Goal: Information Seeking & Learning: Learn about a topic

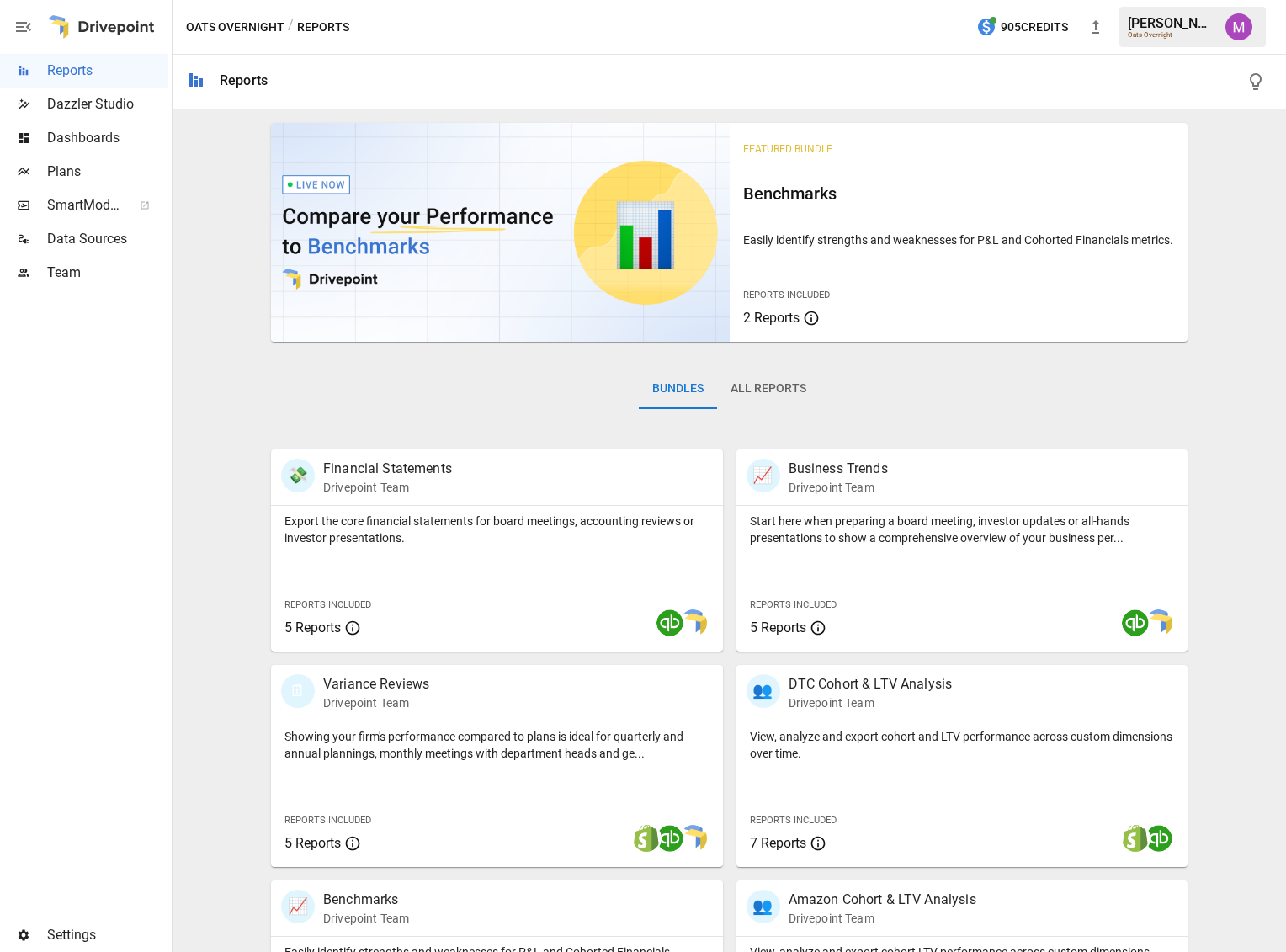
click at [123, 176] on span "Plans" at bounding box center [107, 172] width 121 height 20
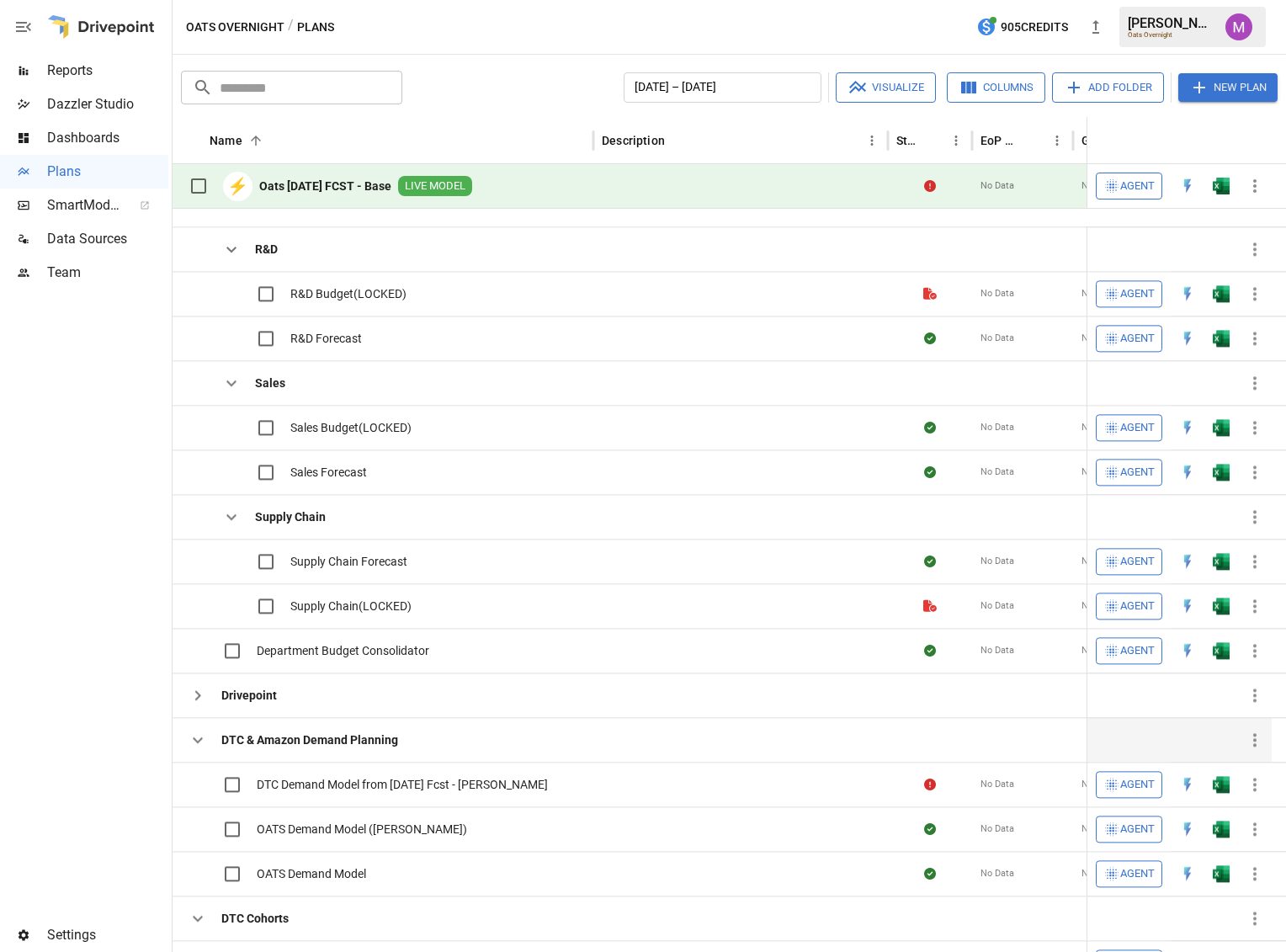
scroll to position [672, 0]
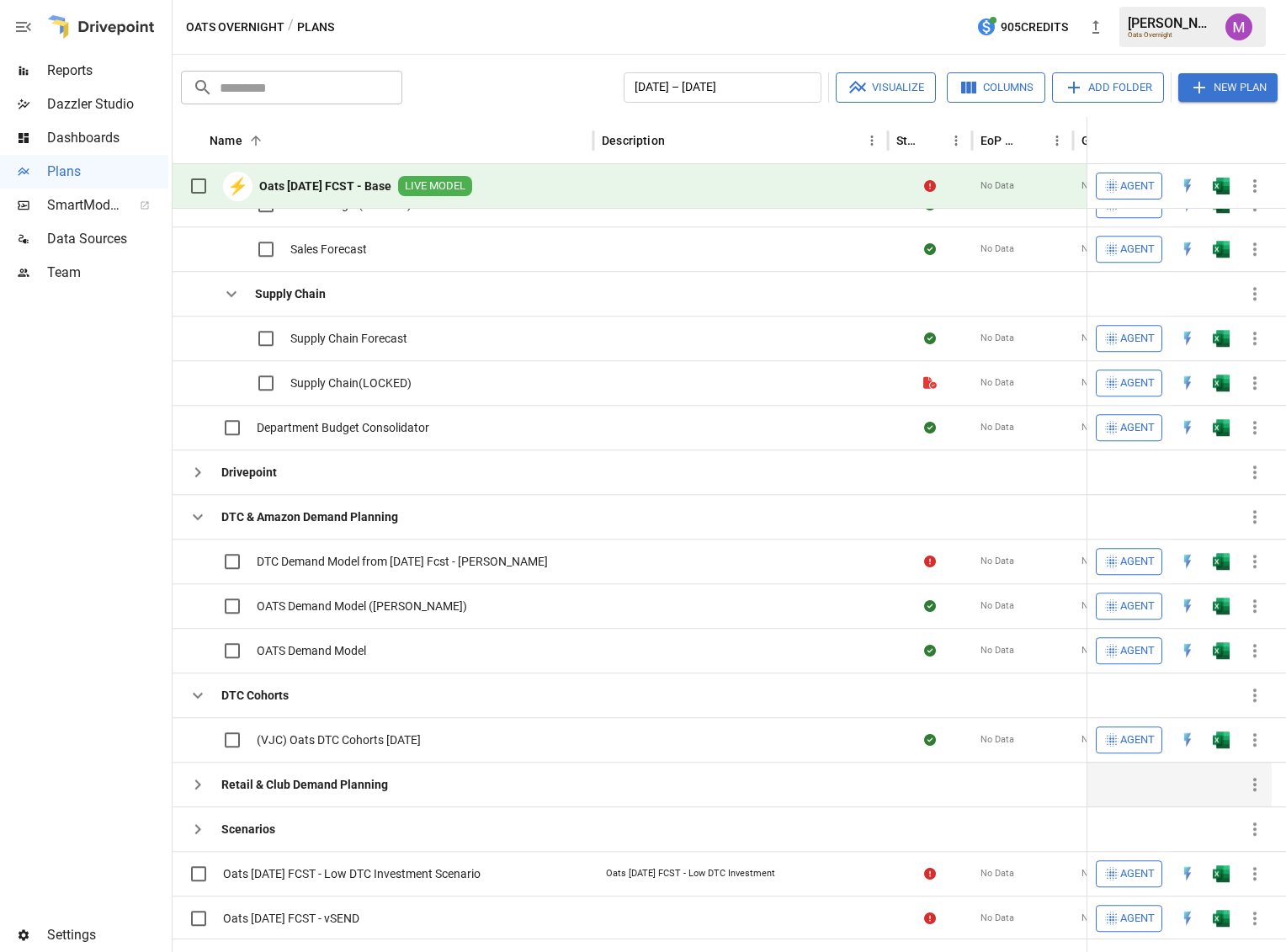
click at [204, 787] on icon "button" at bounding box center [198, 784] width 20 height 20
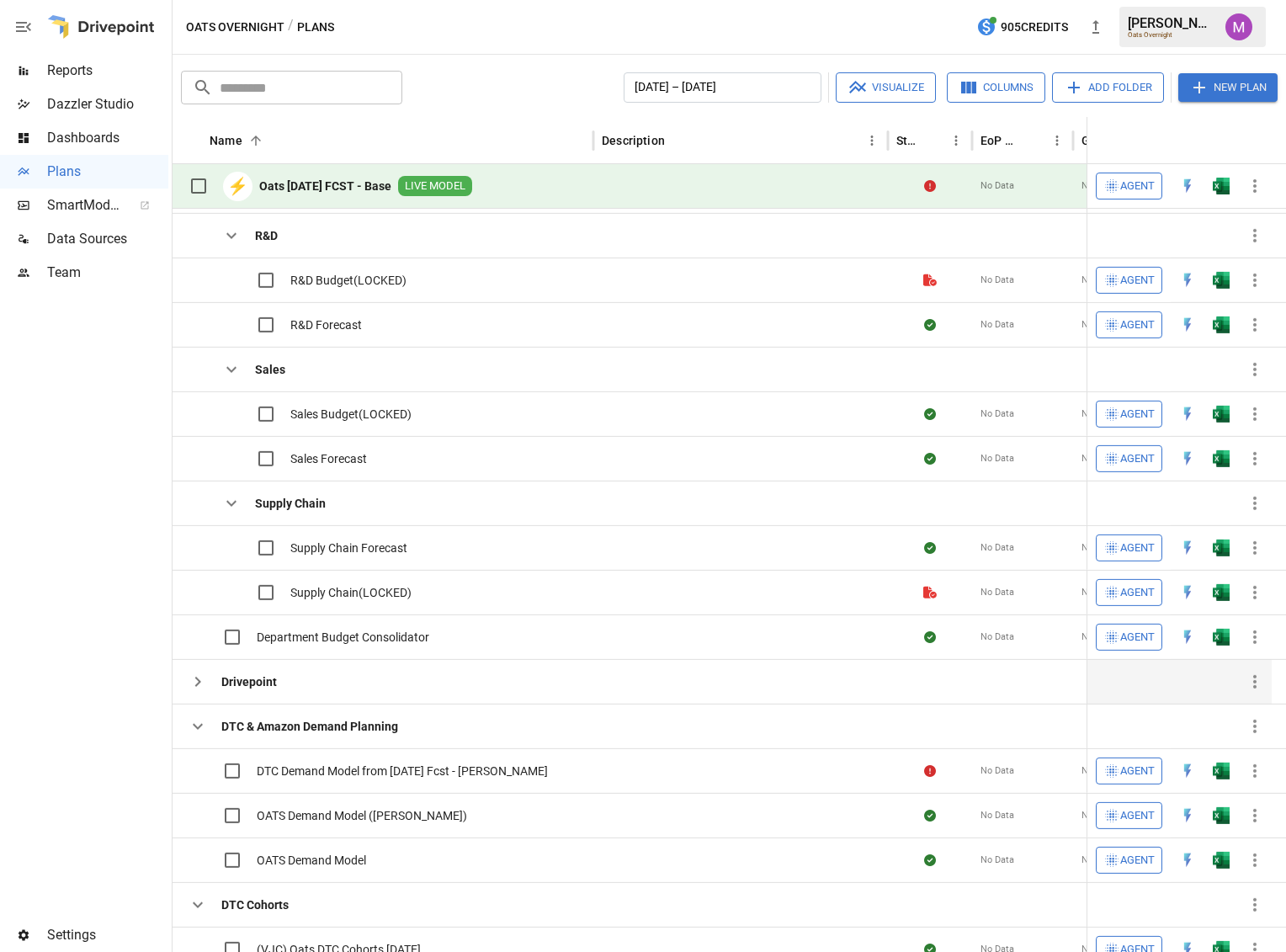
scroll to position [467, 0]
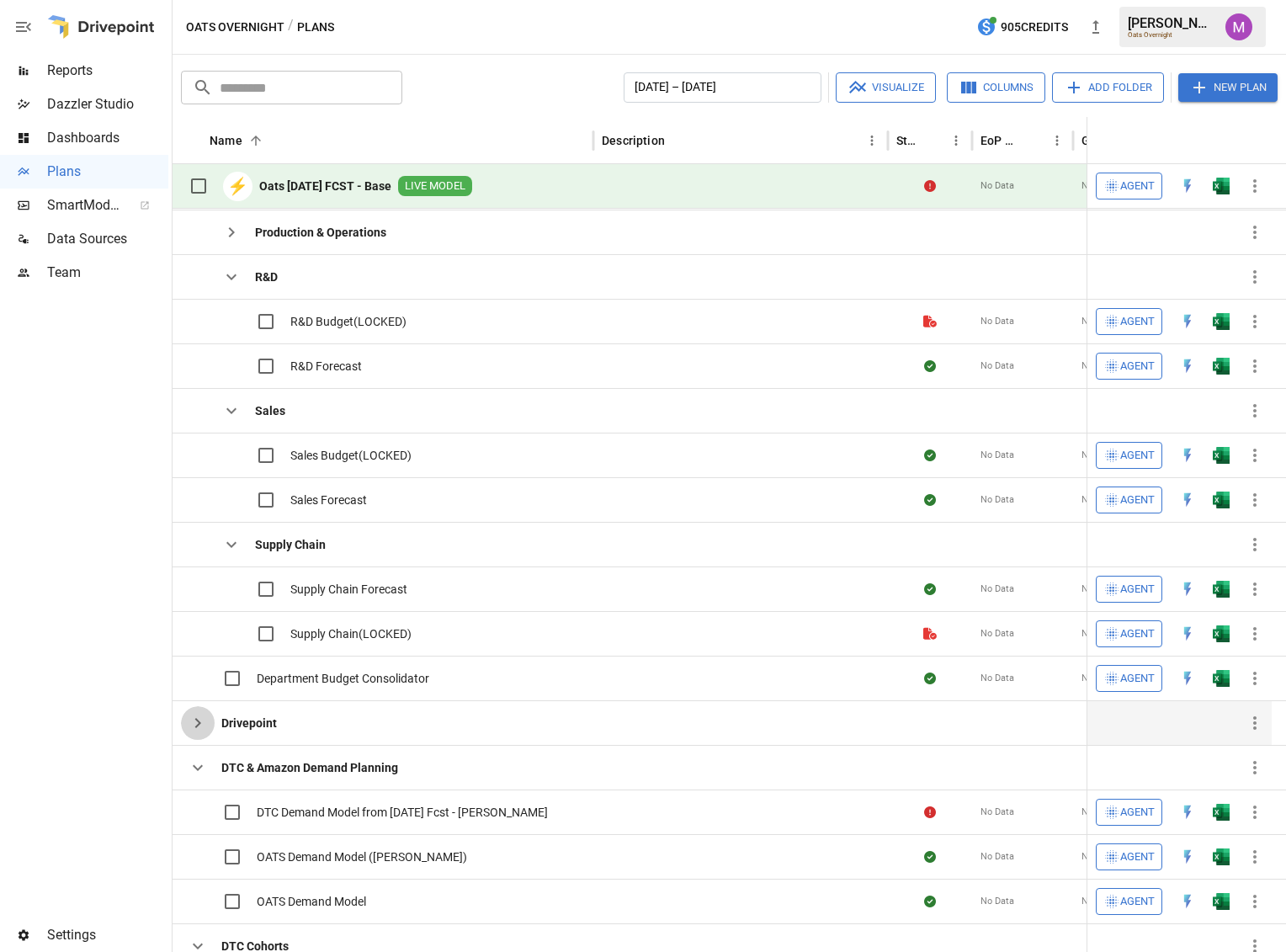
click at [204, 725] on icon "button" at bounding box center [198, 722] width 20 height 20
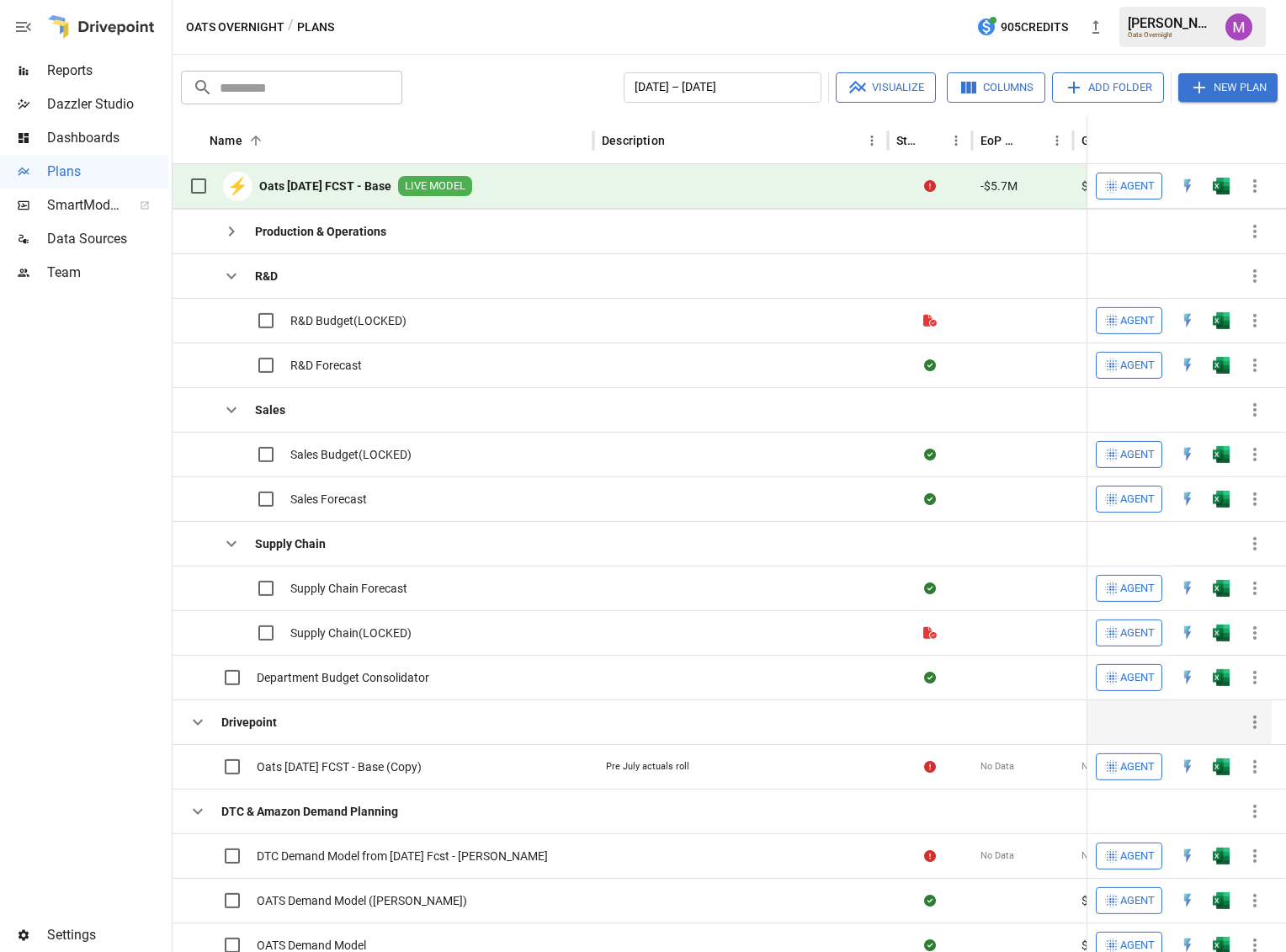
click at [204, 725] on icon "button" at bounding box center [198, 722] width 20 height 20
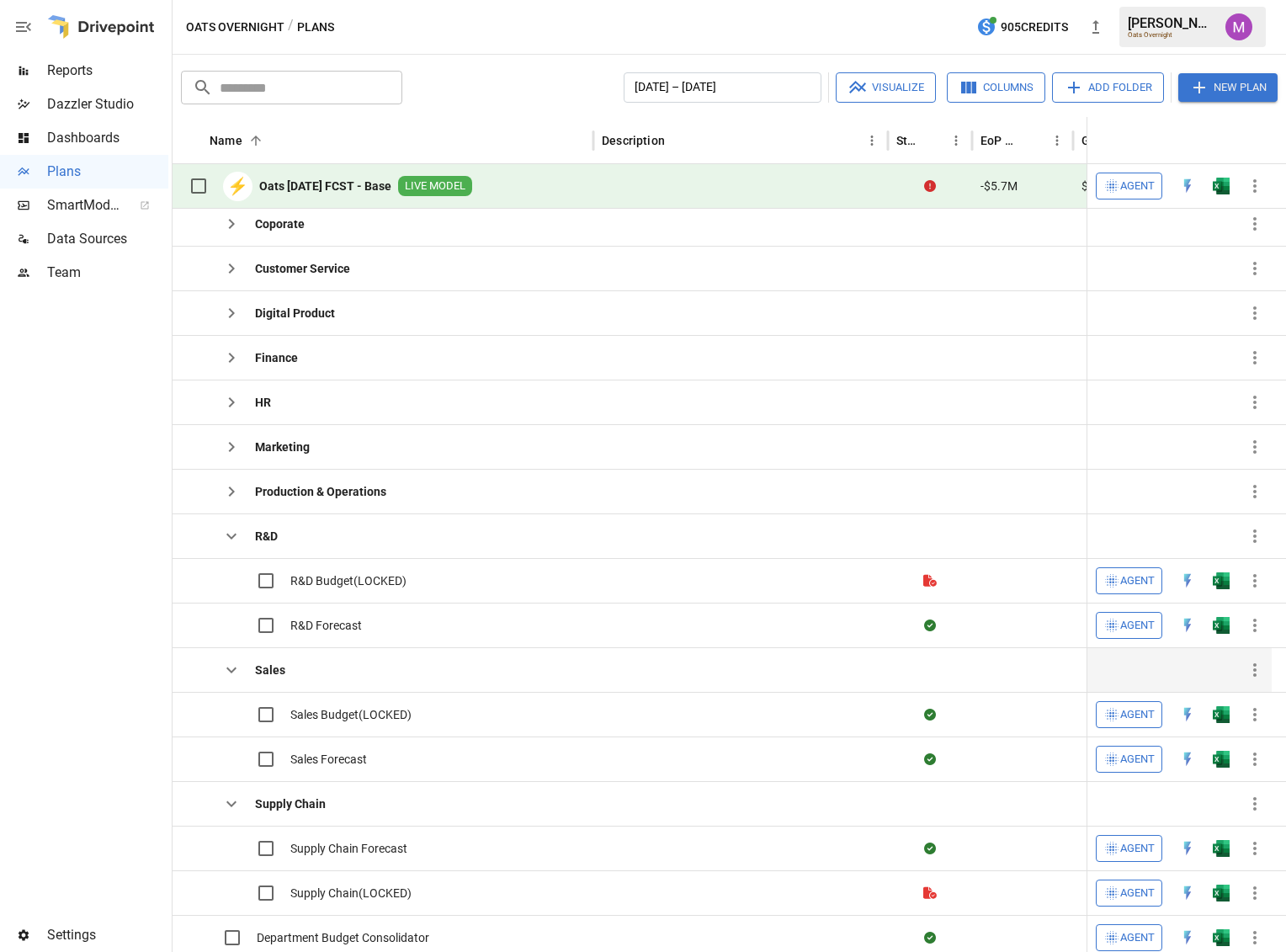
scroll to position [0, 0]
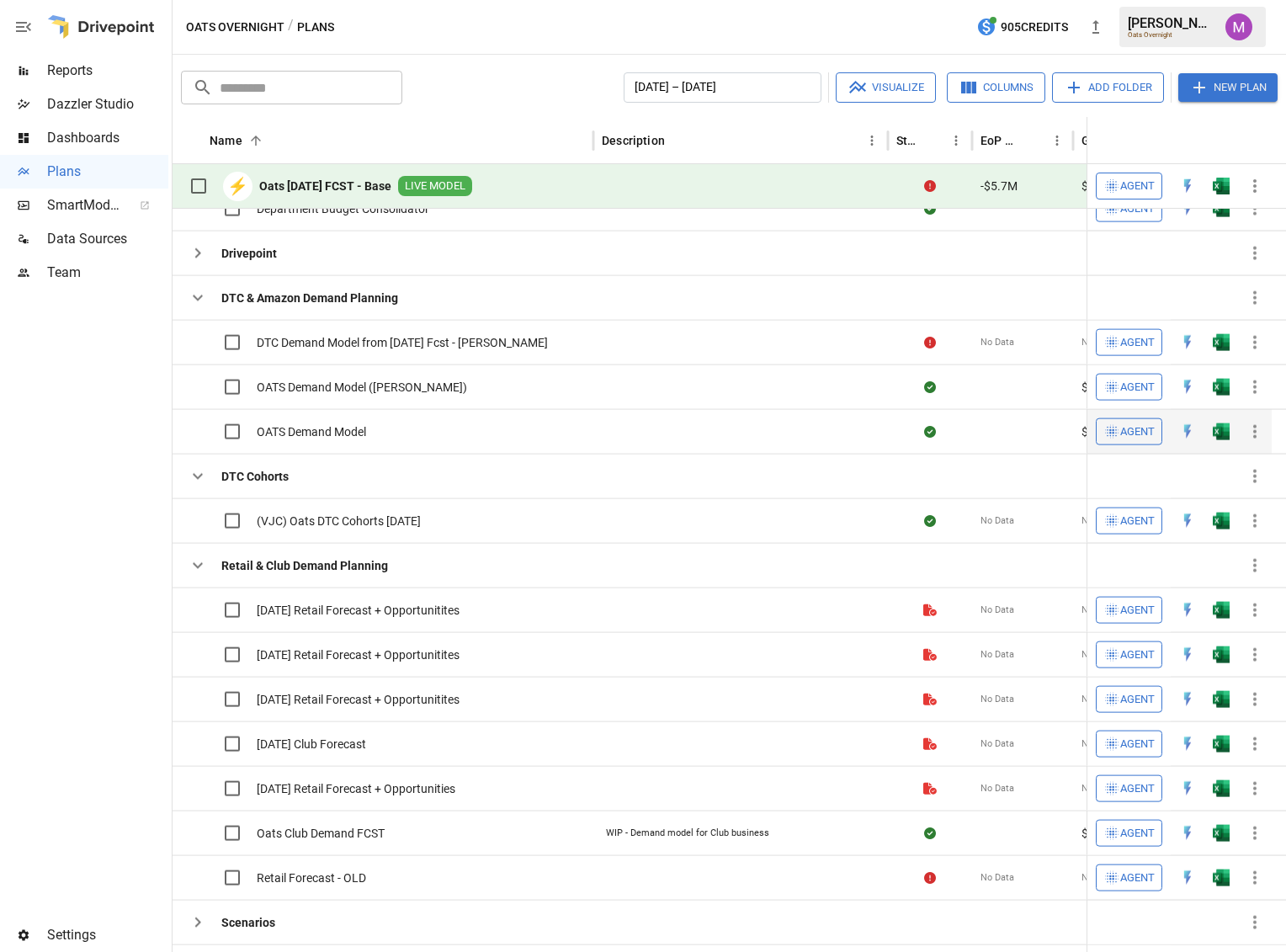
click at [337, 430] on span "OATS Demand Model" at bounding box center [312, 432] width 110 height 17
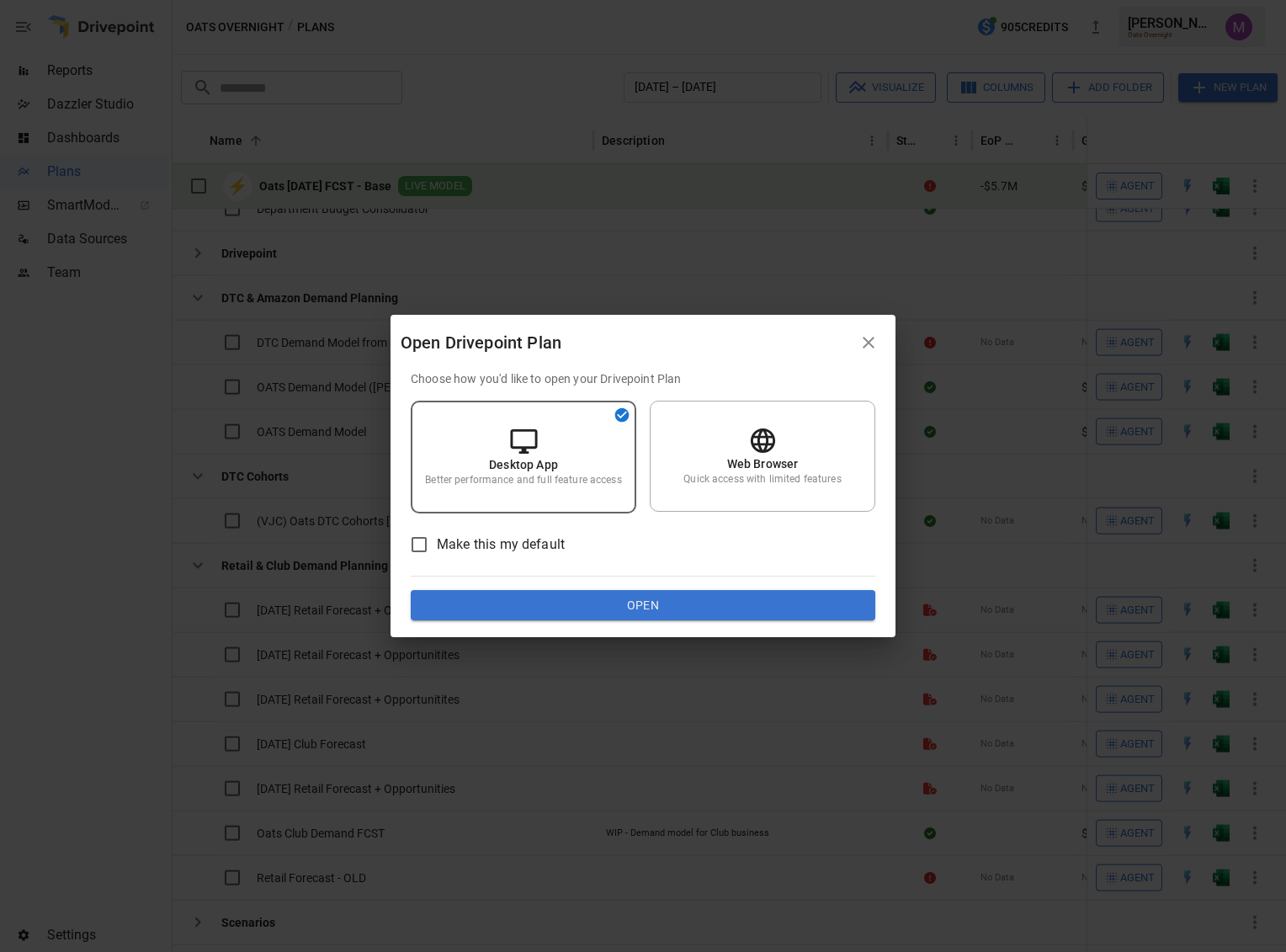
click at [649, 605] on button "Open" at bounding box center [643, 605] width 465 height 30
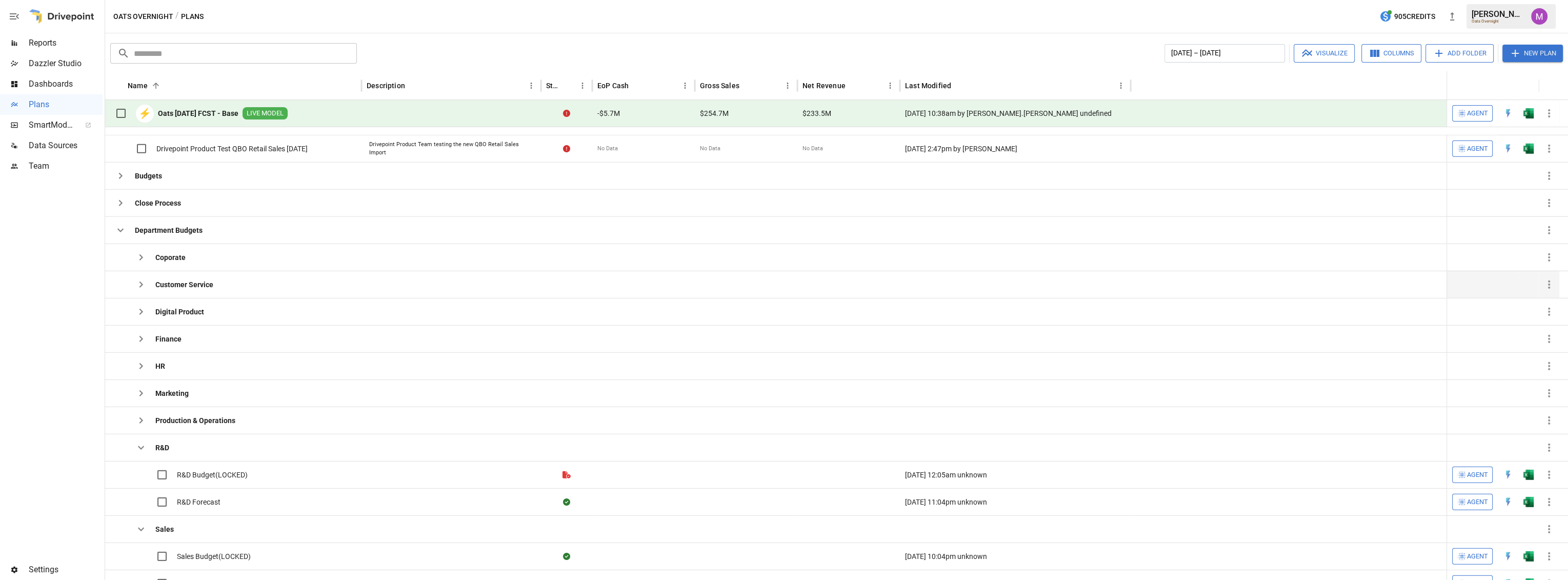
scroll to position [51, 0]
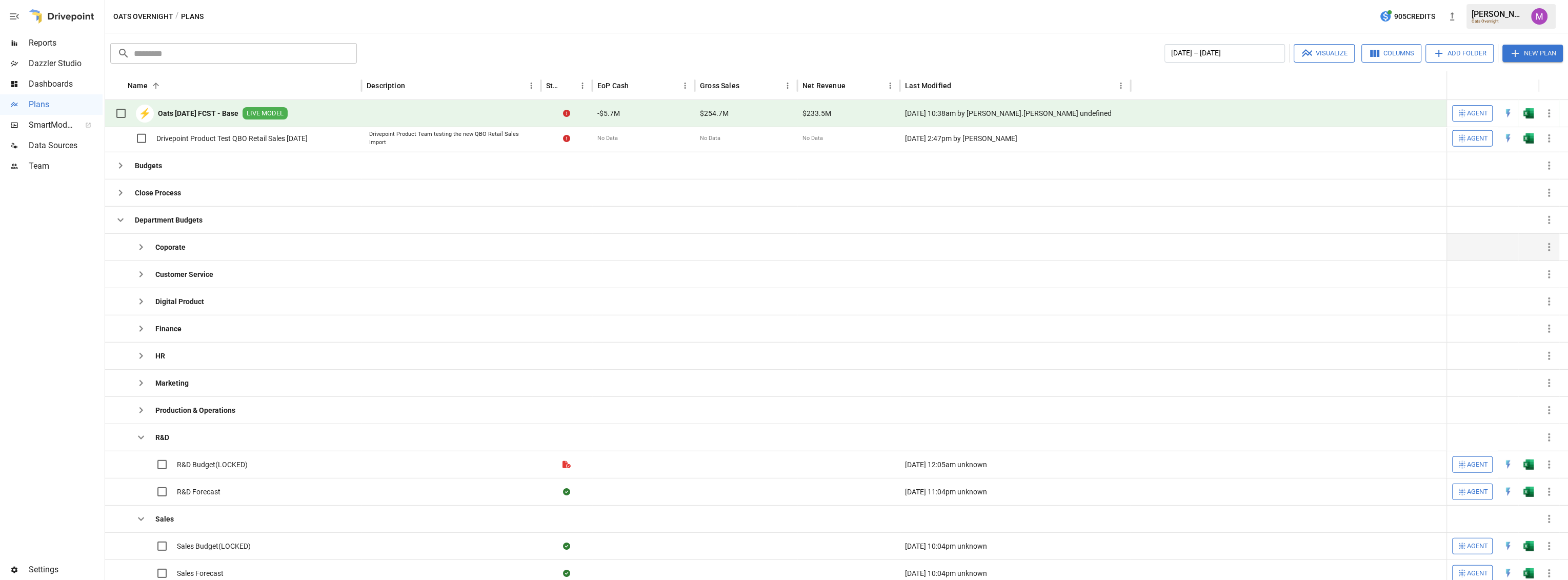
click at [141, 246] on icon "button" at bounding box center [141, 247] width 12 height 12
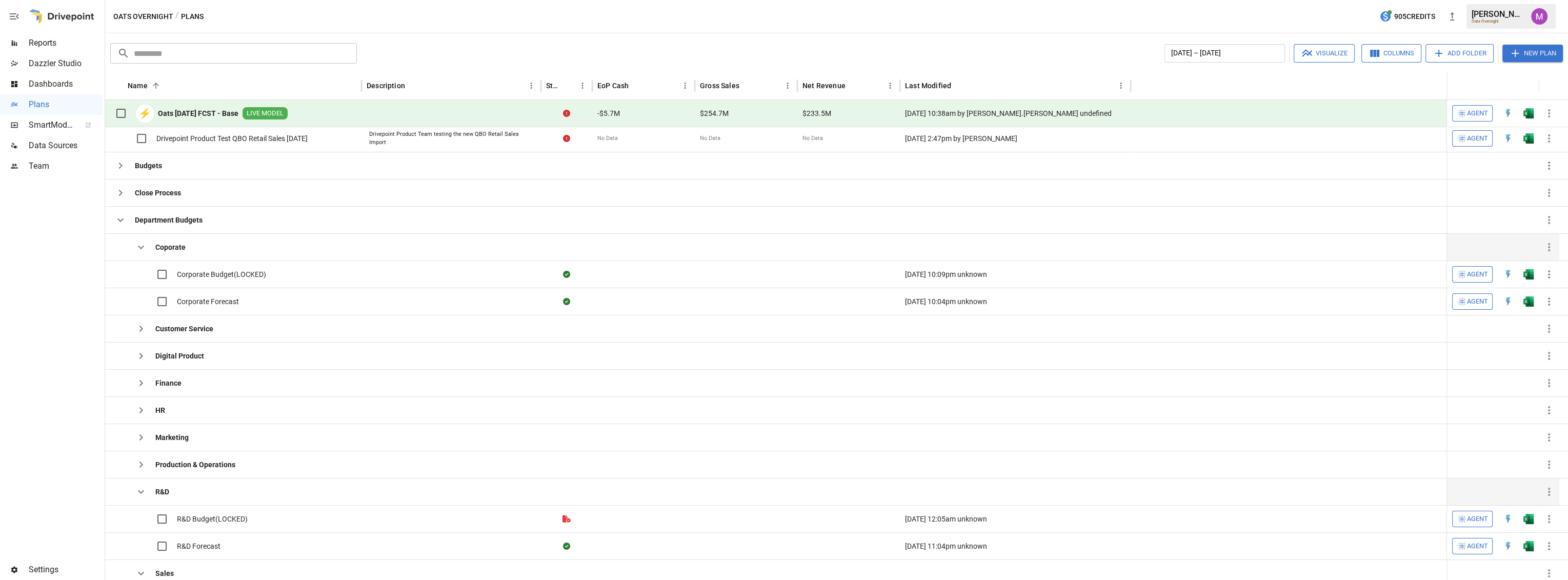
click at [138, 491] on icon "button" at bounding box center [141, 492] width 12 height 12
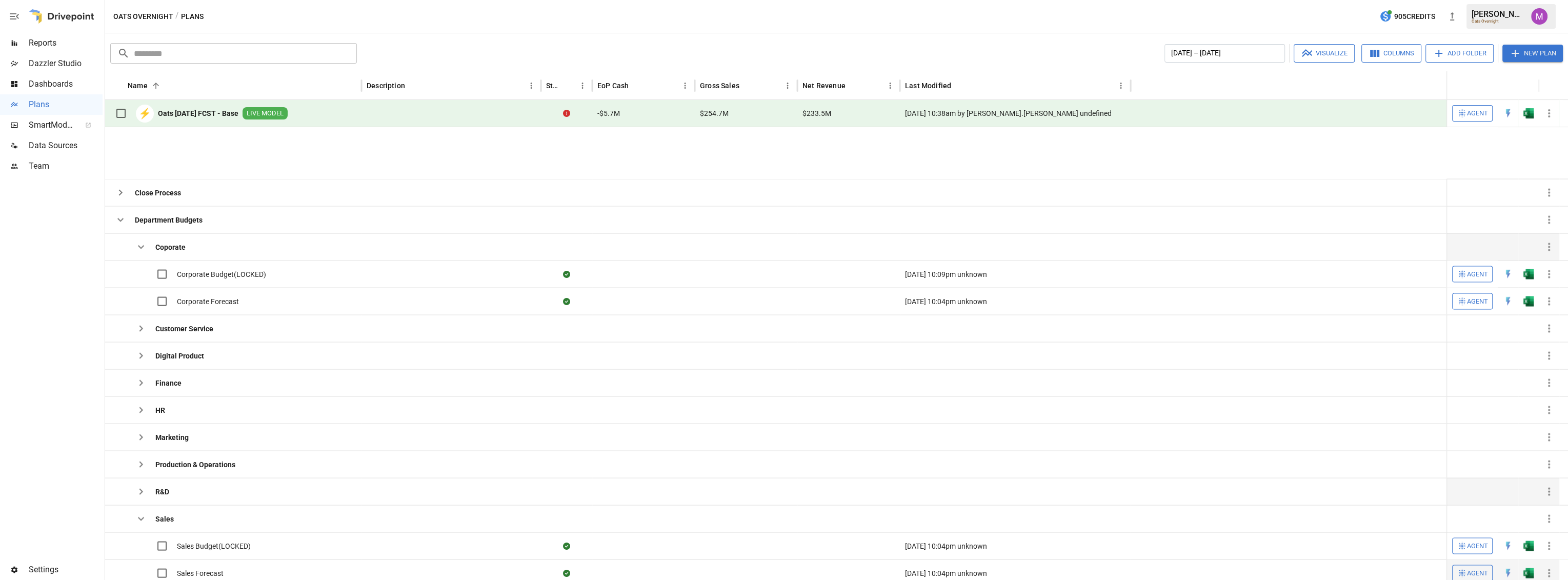
scroll to position [152, 0]
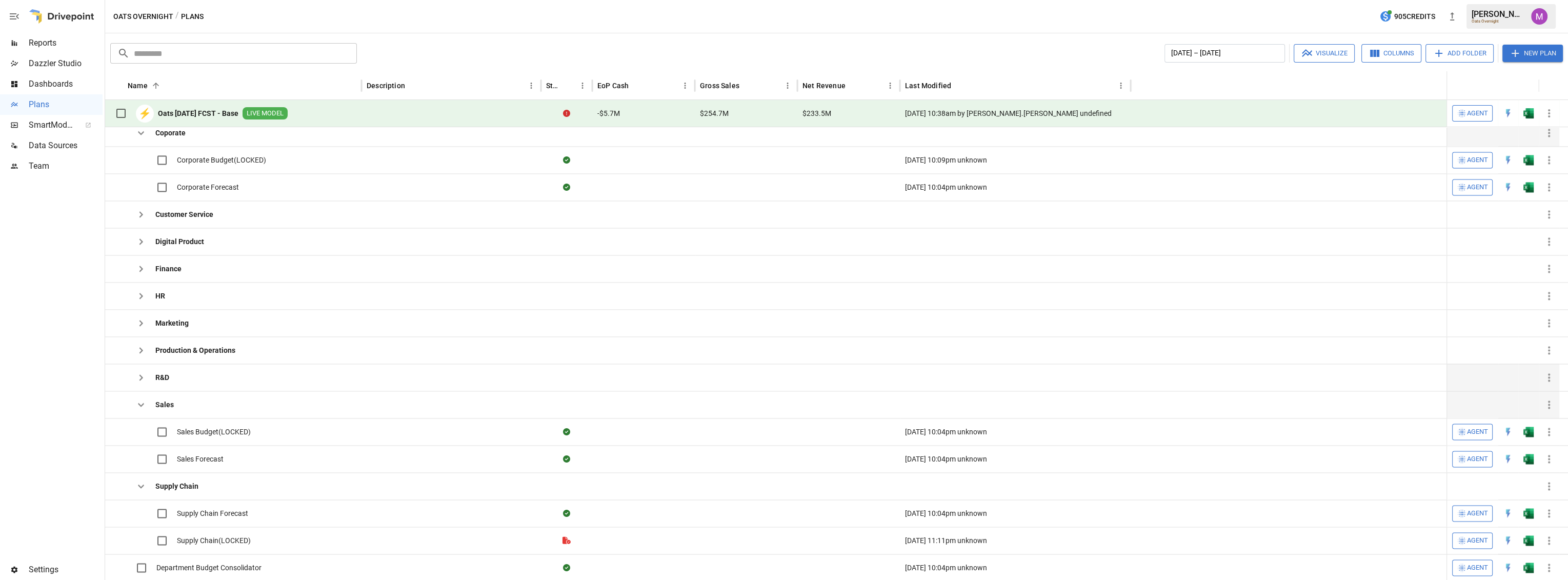
click at [136, 402] on icon "button" at bounding box center [141, 405] width 12 height 12
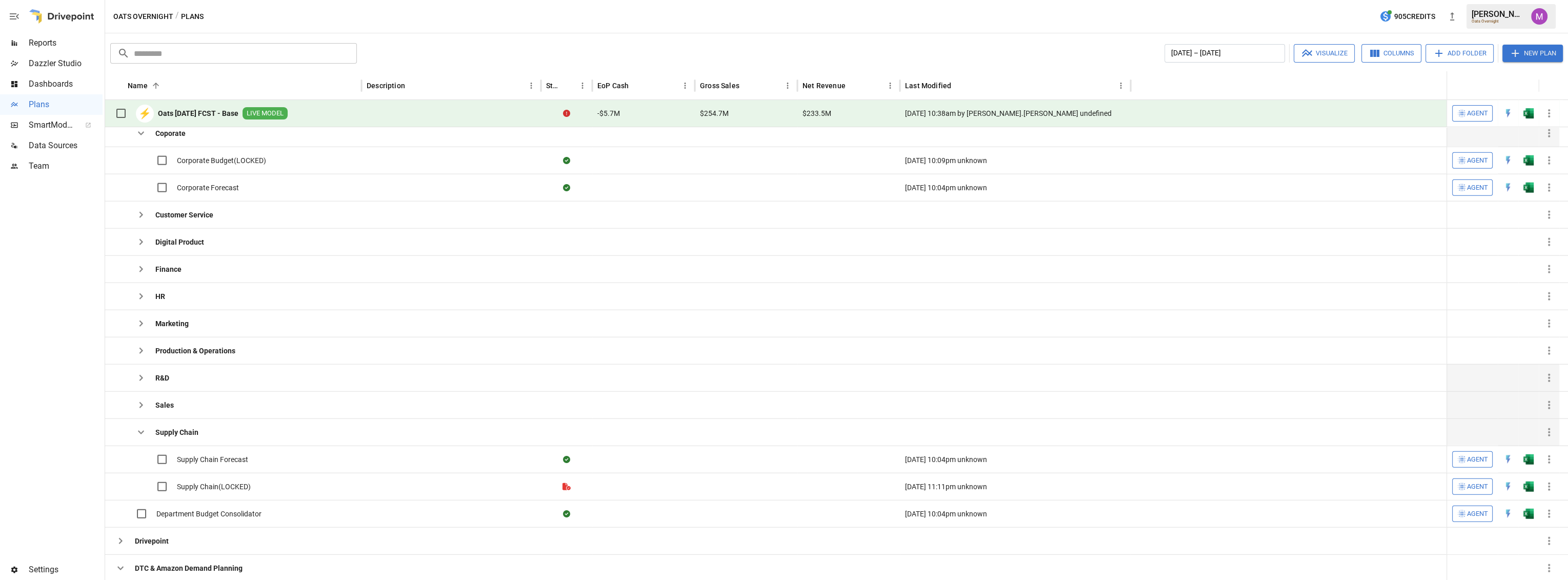
click at [147, 436] on icon "button" at bounding box center [141, 432] width 12 height 12
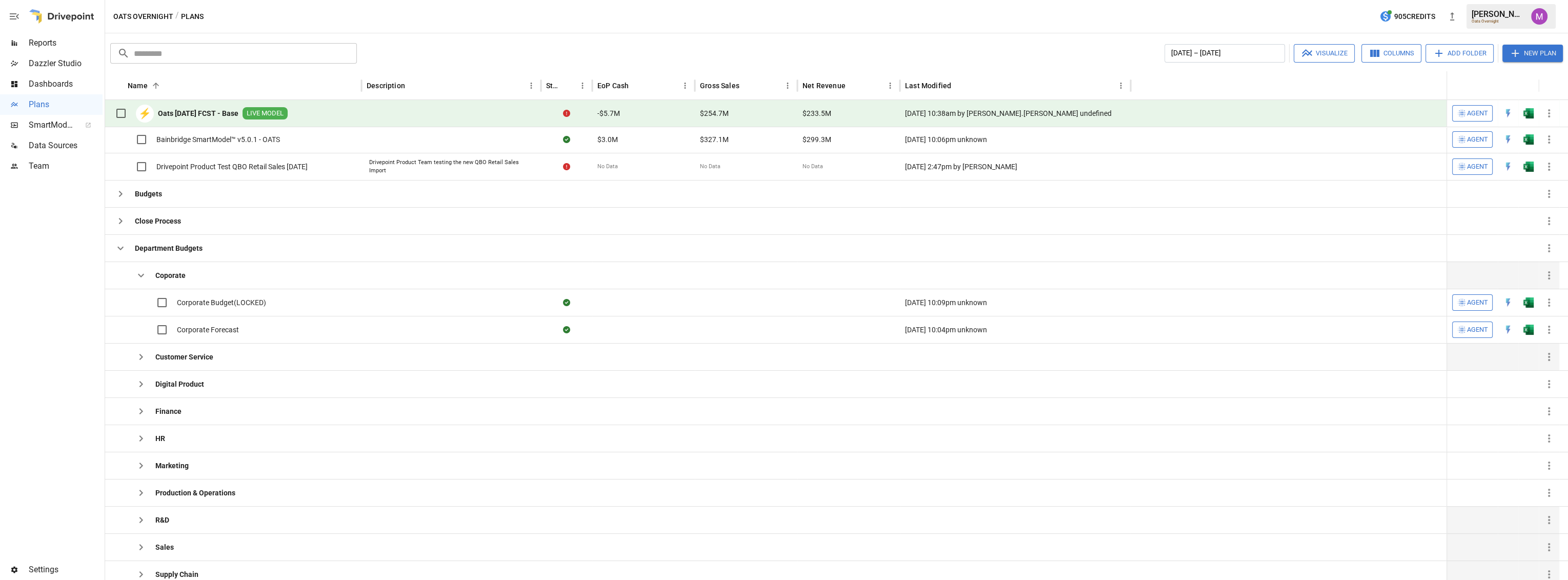
scroll to position [44, 0]
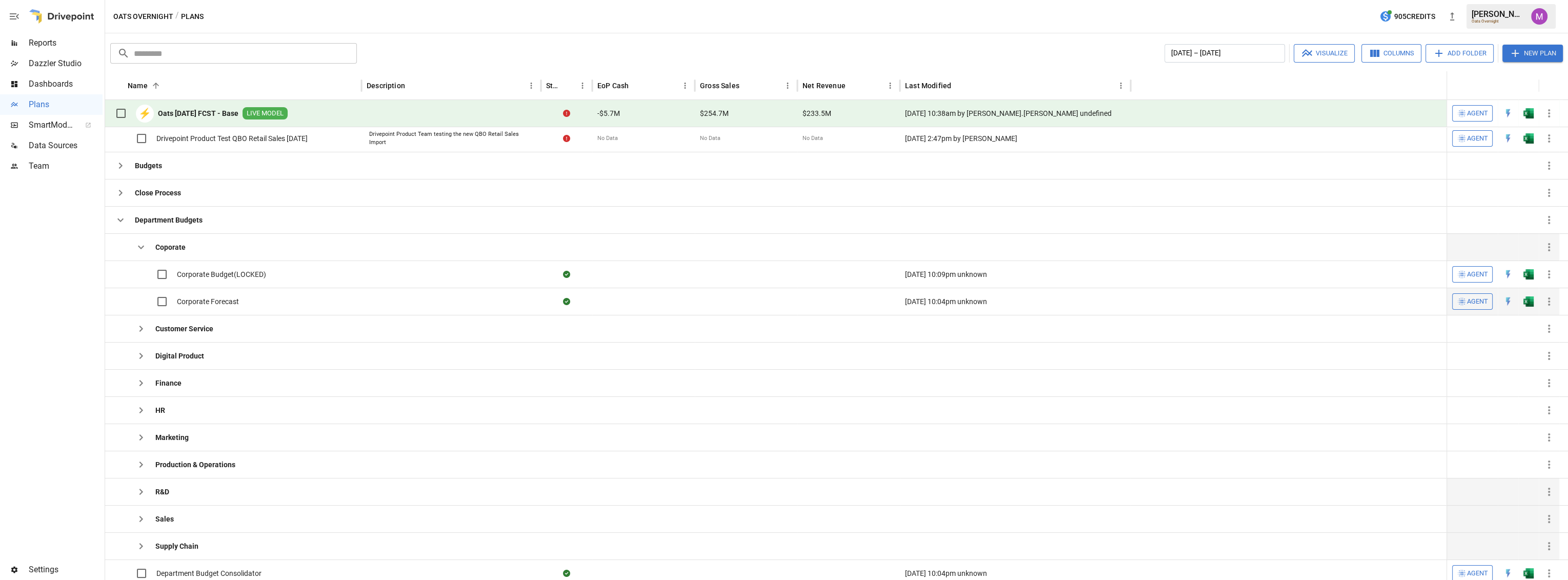
click at [200, 299] on span "Corporate Forecast" at bounding box center [208, 301] width 62 height 10
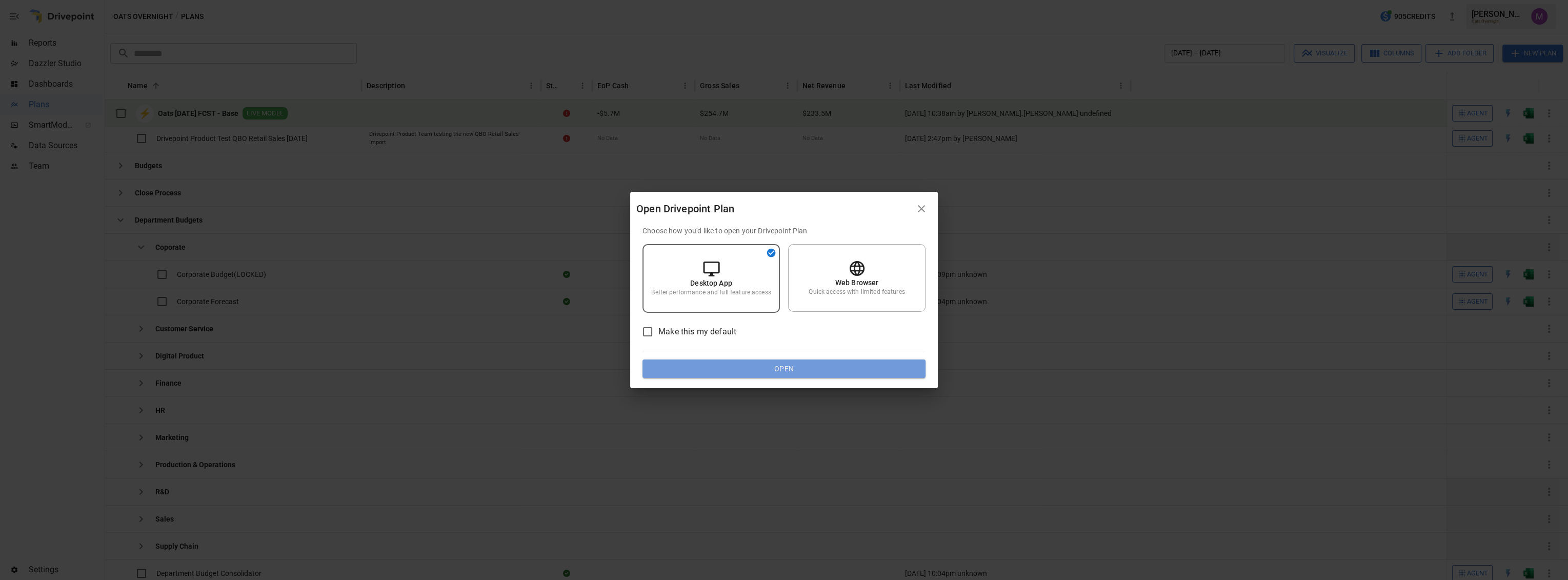
click at [783, 371] on button "Open" at bounding box center [784, 369] width 283 height 18
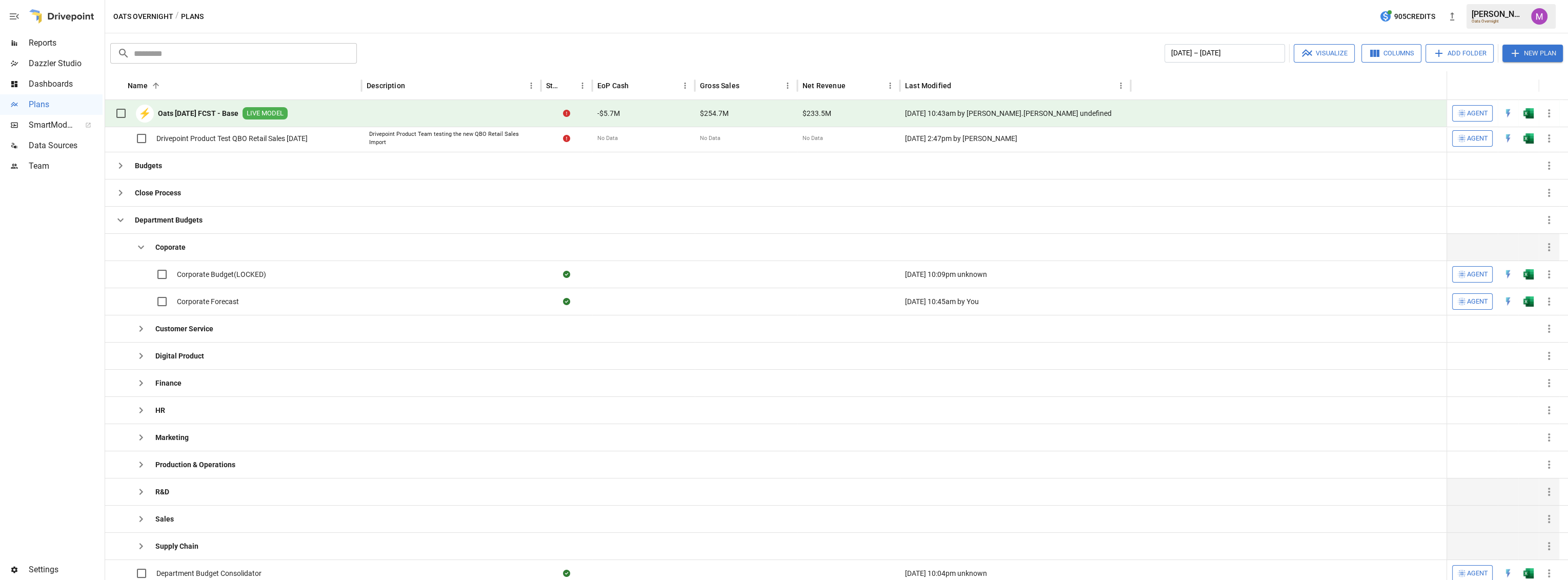
drag, startPoint x: 135, startPoint y: 248, endPoint x: 141, endPoint y: 274, distance: 26.7
click at [135, 248] on icon "button" at bounding box center [141, 247] width 12 height 12
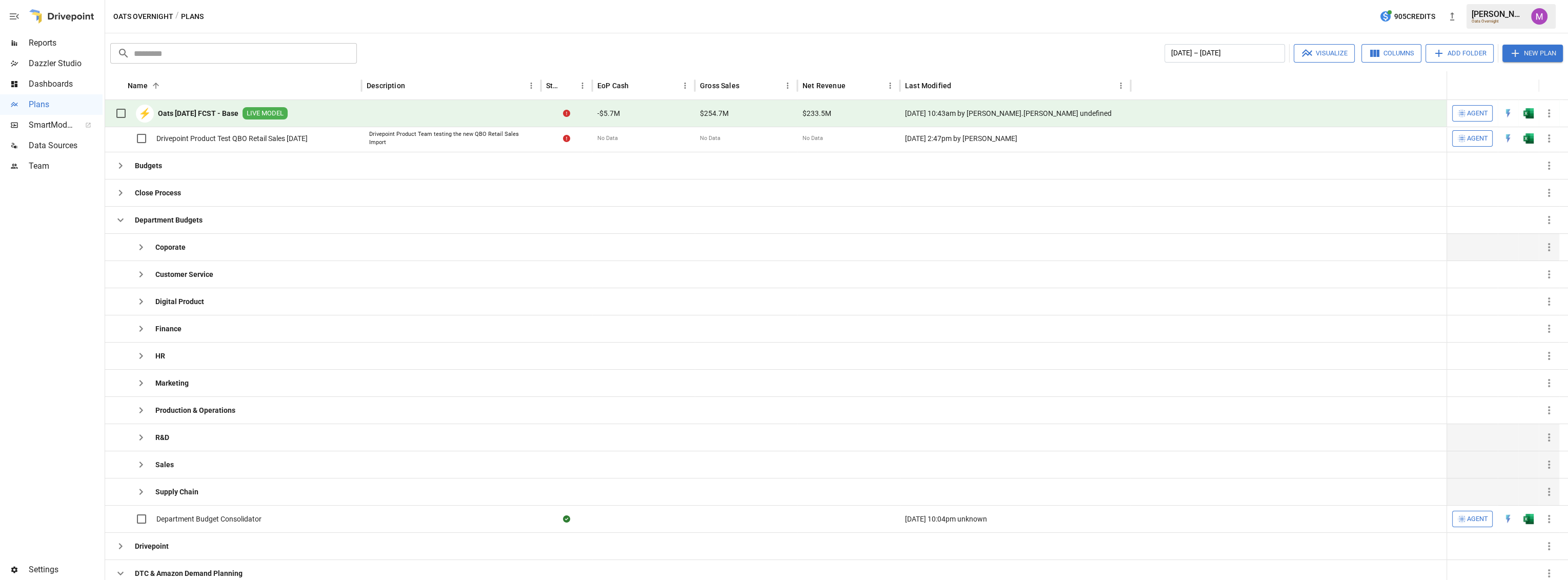
click at [136, 242] on icon "button" at bounding box center [141, 247] width 12 height 12
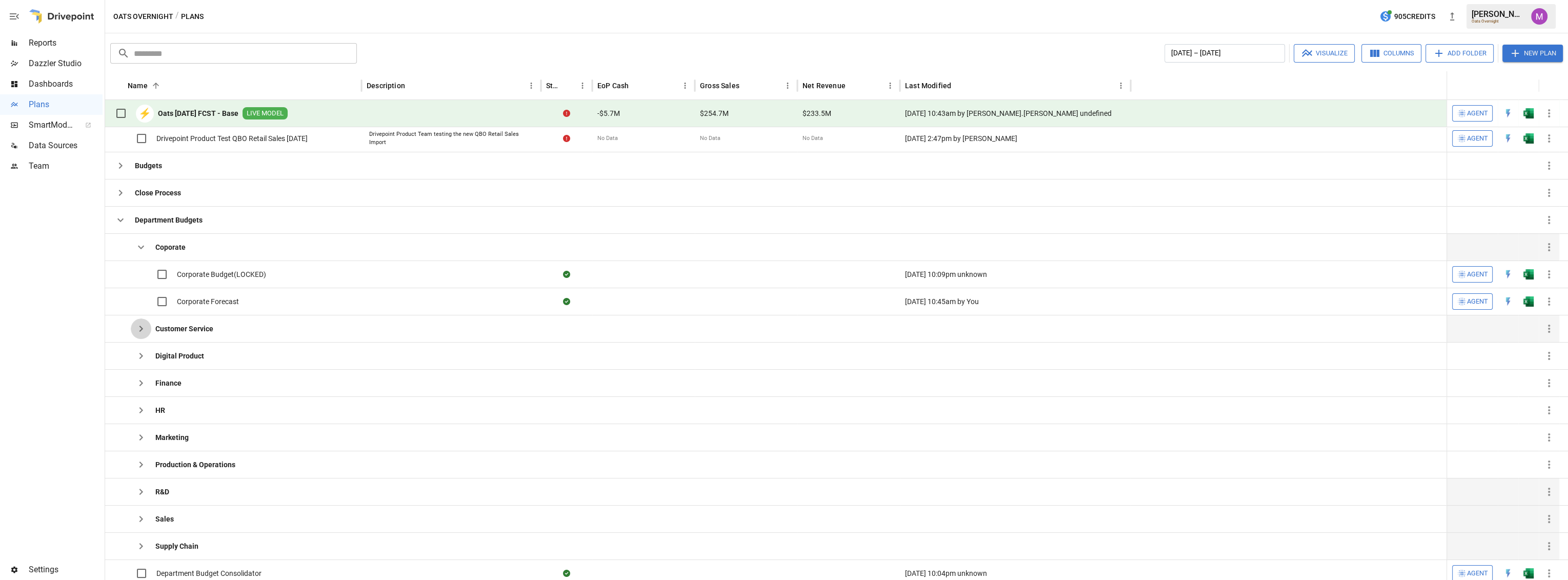
click at [135, 333] on icon "button" at bounding box center [141, 329] width 12 height 12
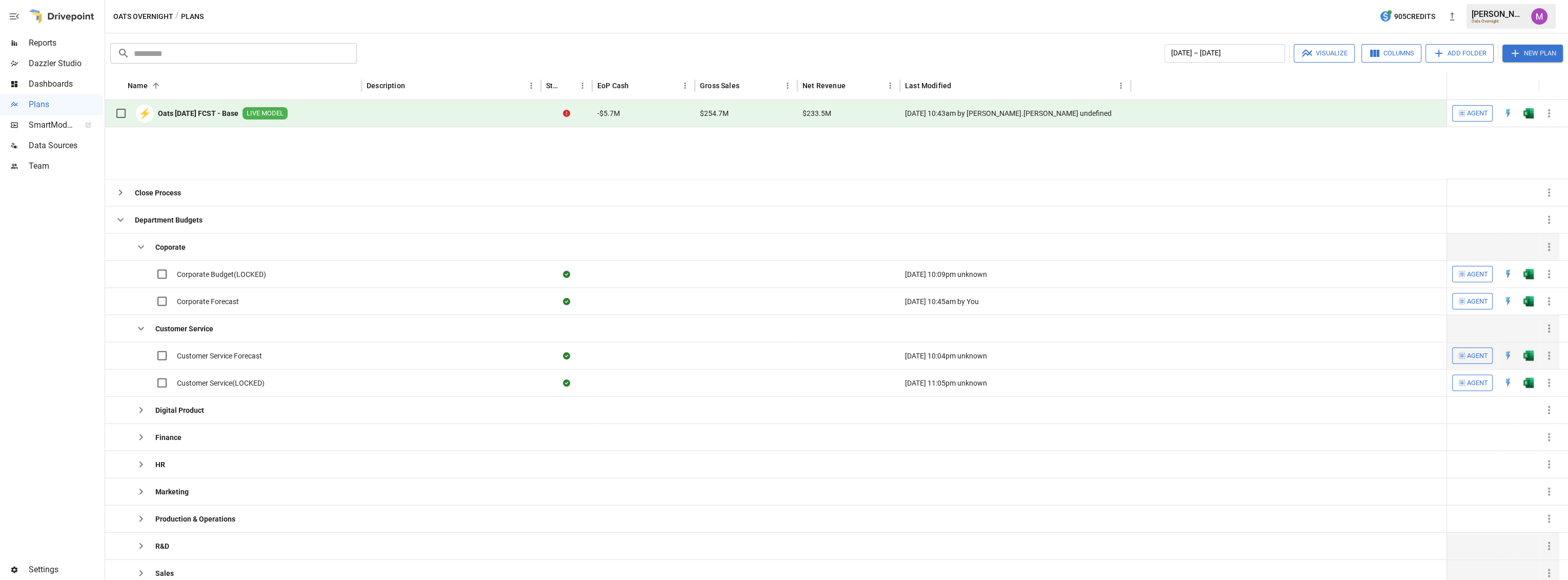
scroll to position [102, 0]
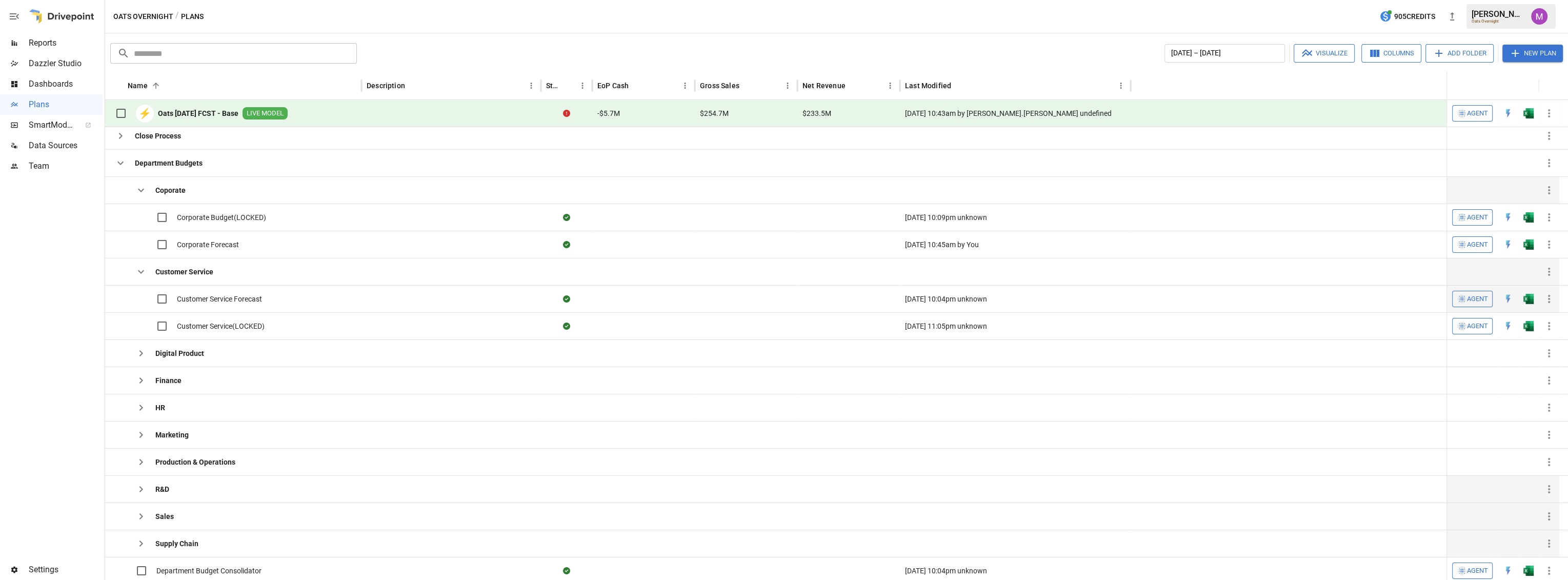
click at [238, 300] on span "Customer Service Forecast" at bounding box center [220, 299] width 85 height 10
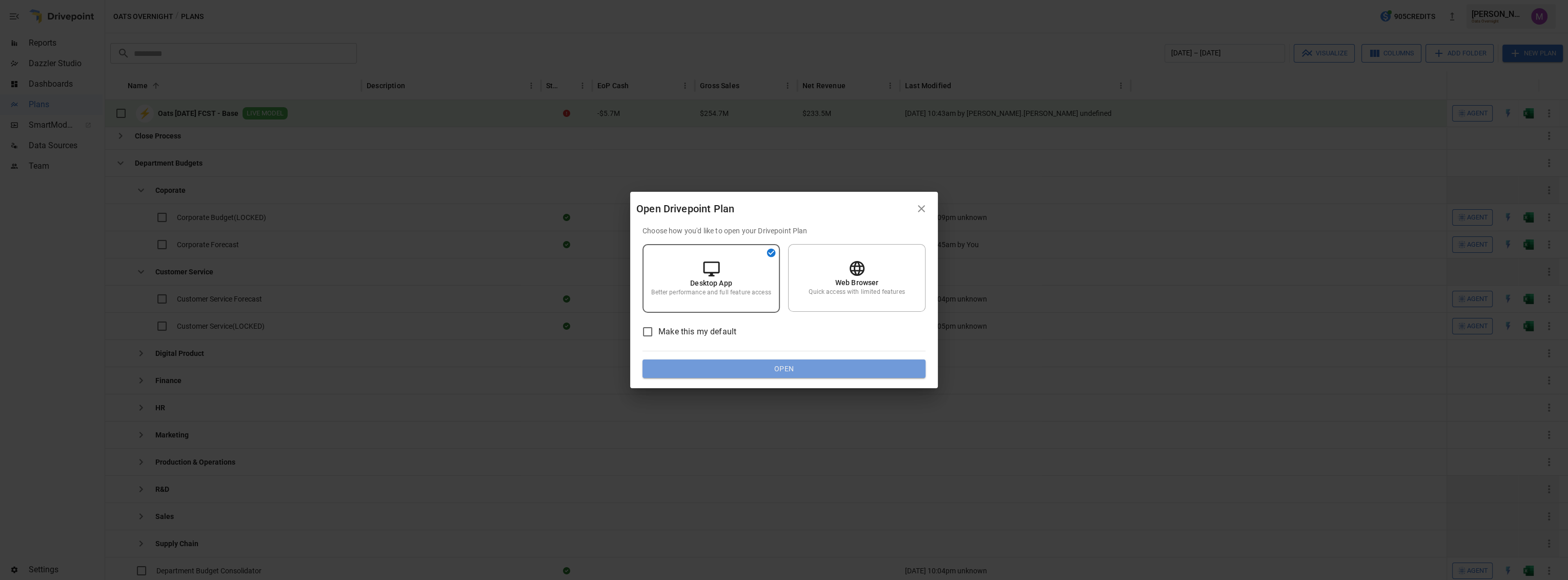
click at [783, 368] on button "Open" at bounding box center [784, 369] width 283 height 18
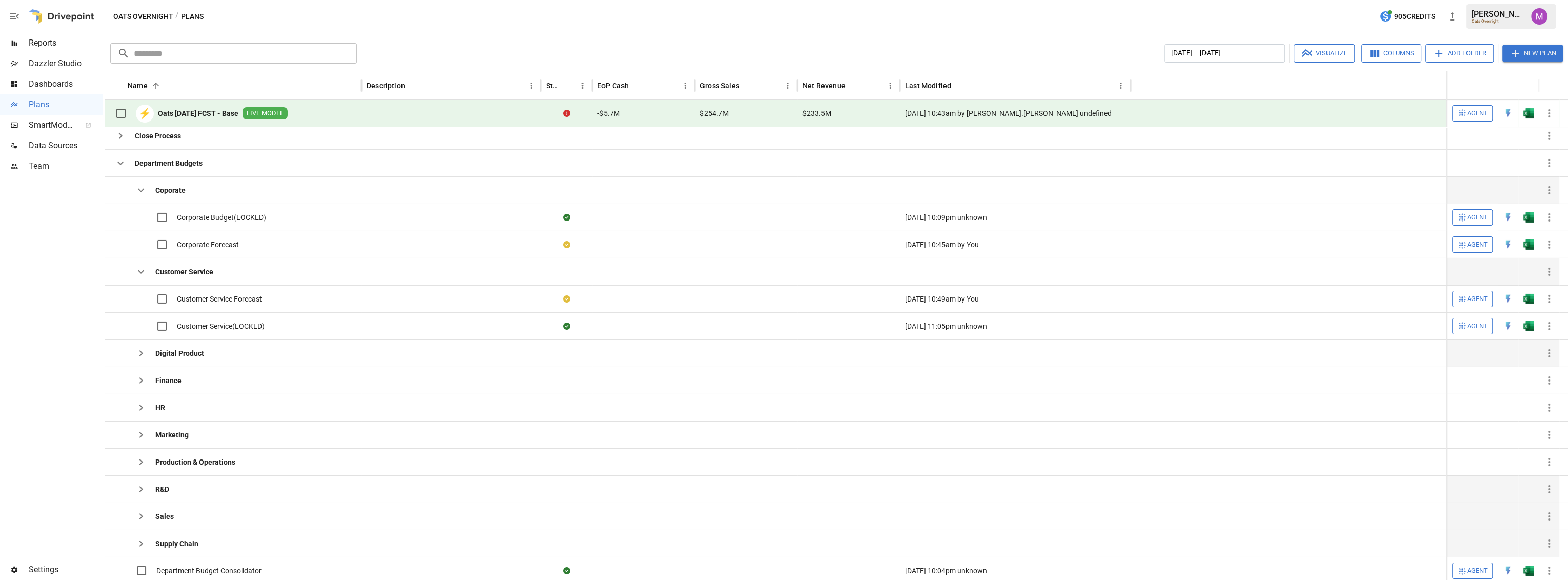
click at [136, 350] on icon "button" at bounding box center [141, 353] width 12 height 12
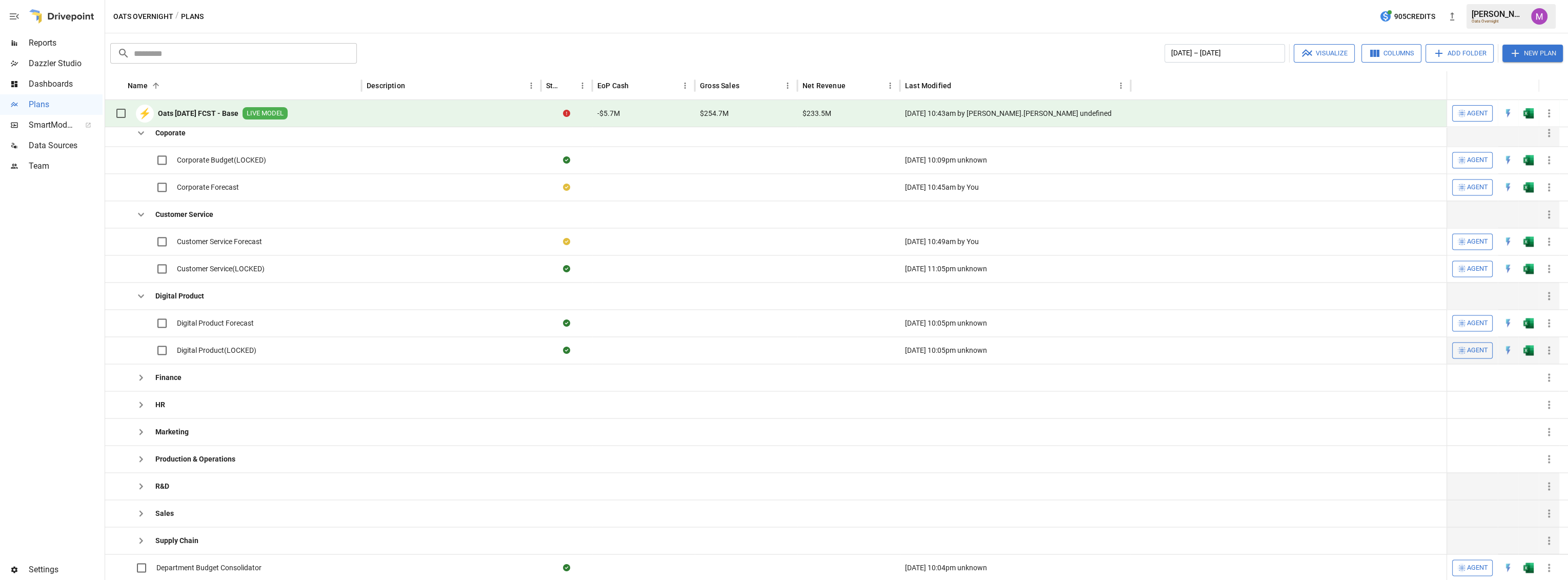
scroll to position [152, 0]
click at [244, 321] on span "Digital Product Forecast" at bounding box center [215, 323] width 77 height 10
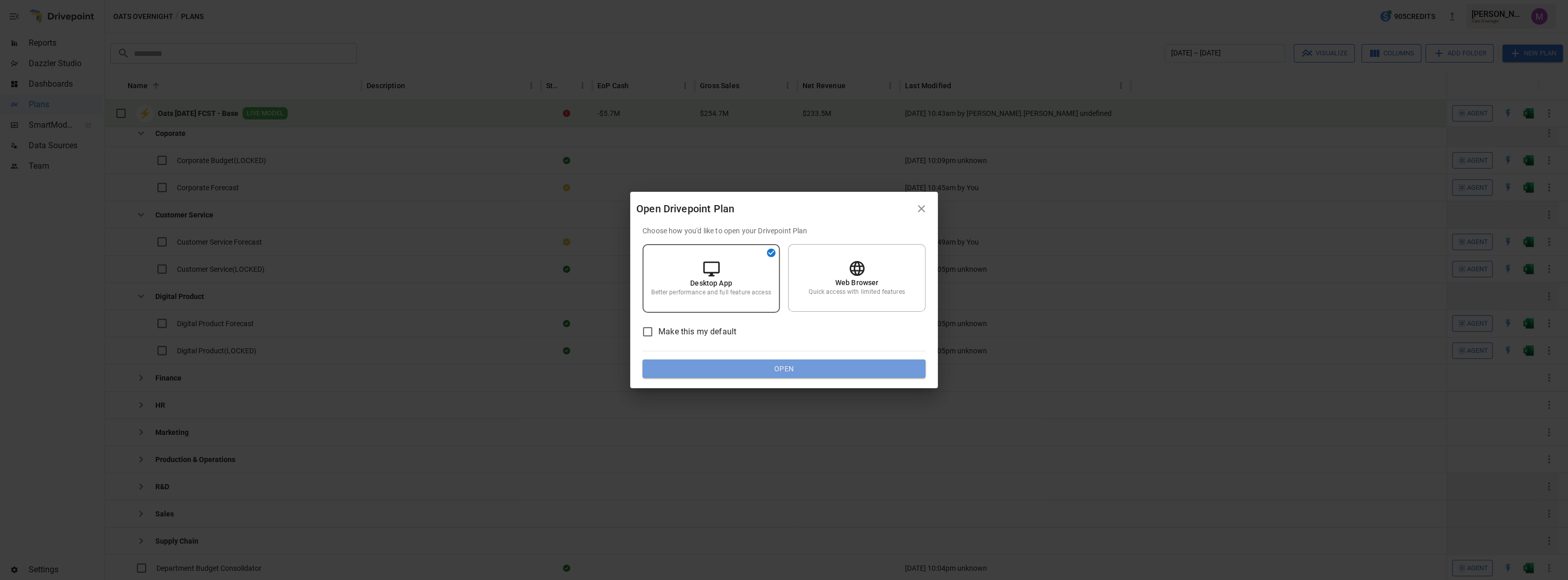
click at [760, 371] on button "Open" at bounding box center [784, 369] width 283 height 18
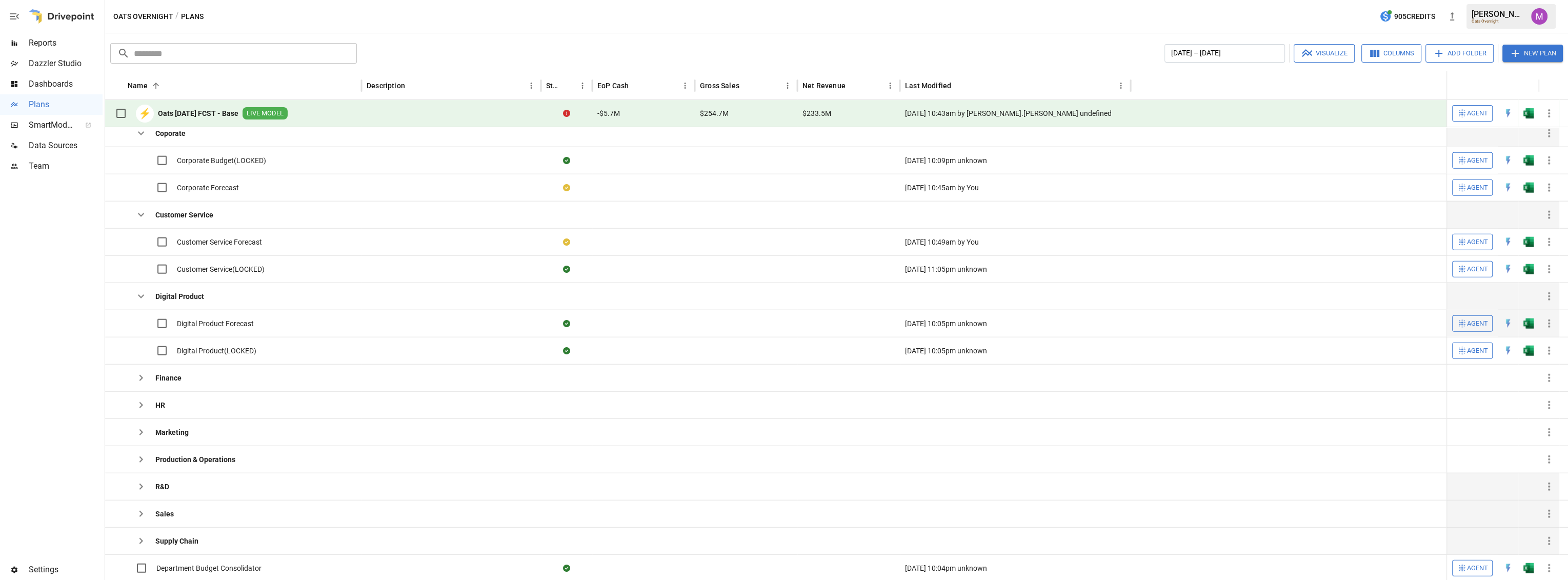
click at [226, 319] on span "Digital Product Forecast" at bounding box center [215, 323] width 77 height 10
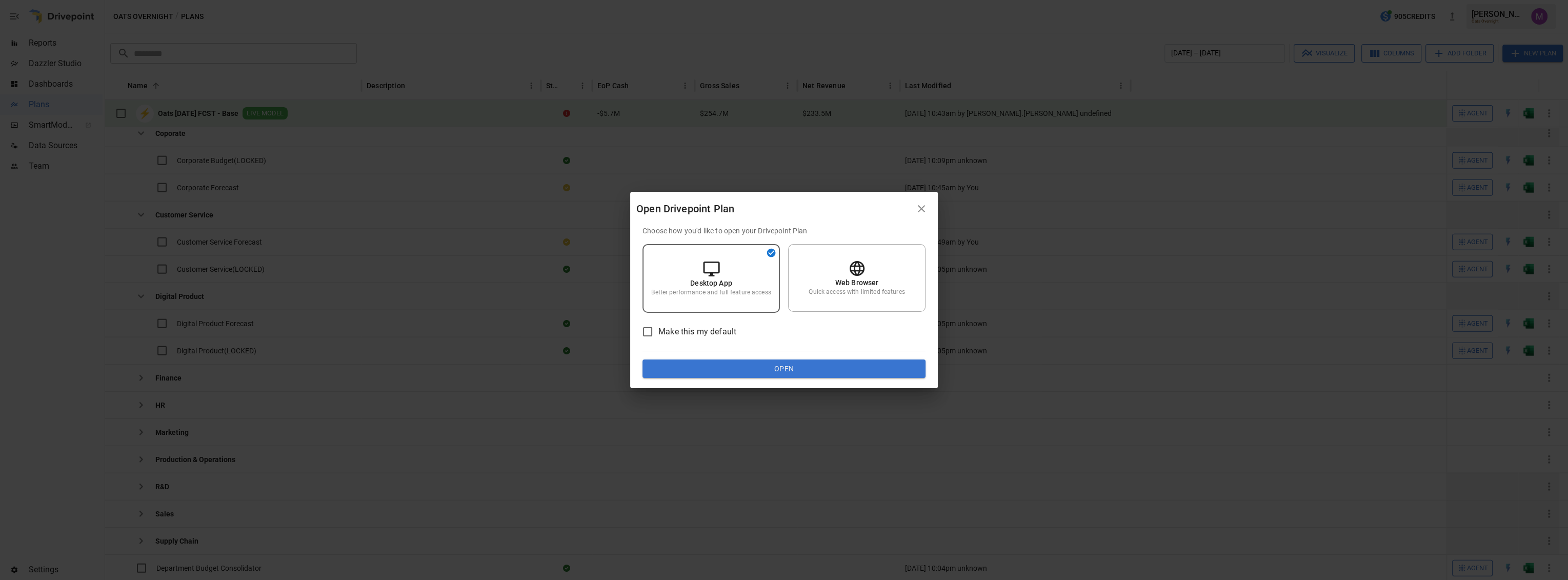
click at [783, 369] on button "Open" at bounding box center [784, 369] width 283 height 18
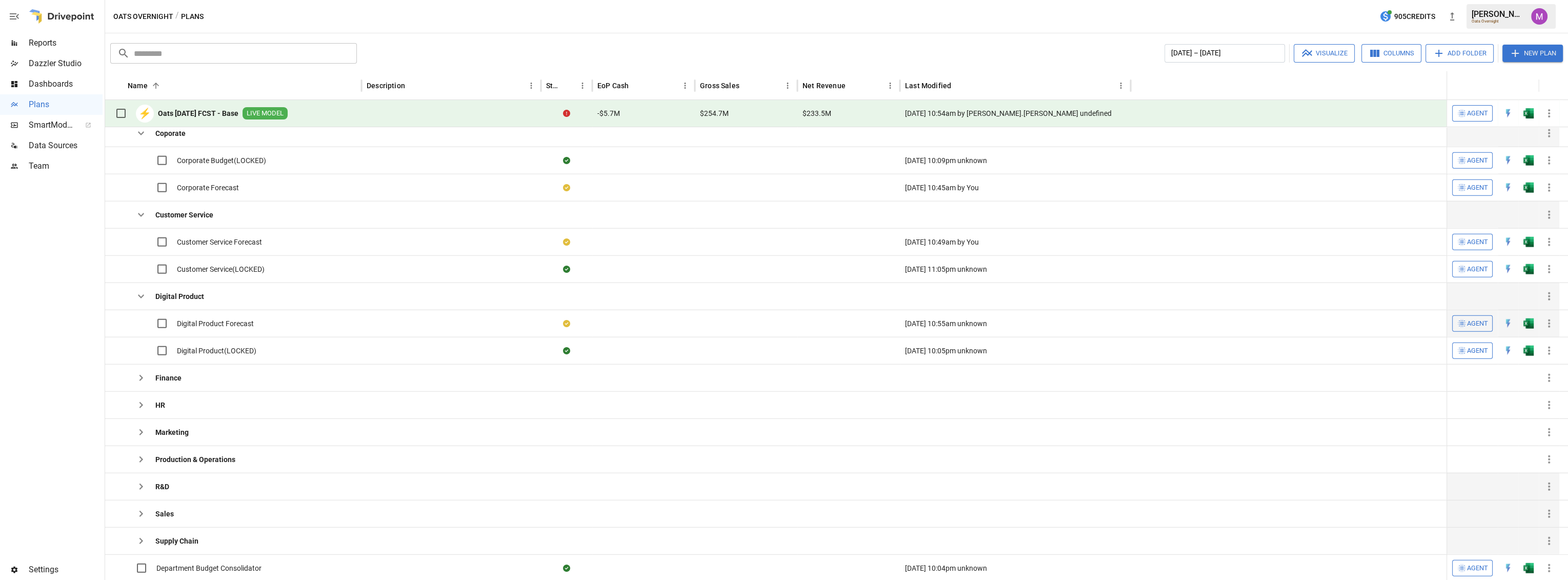
click at [208, 322] on span "Digital Product Forecast" at bounding box center [215, 323] width 77 height 10
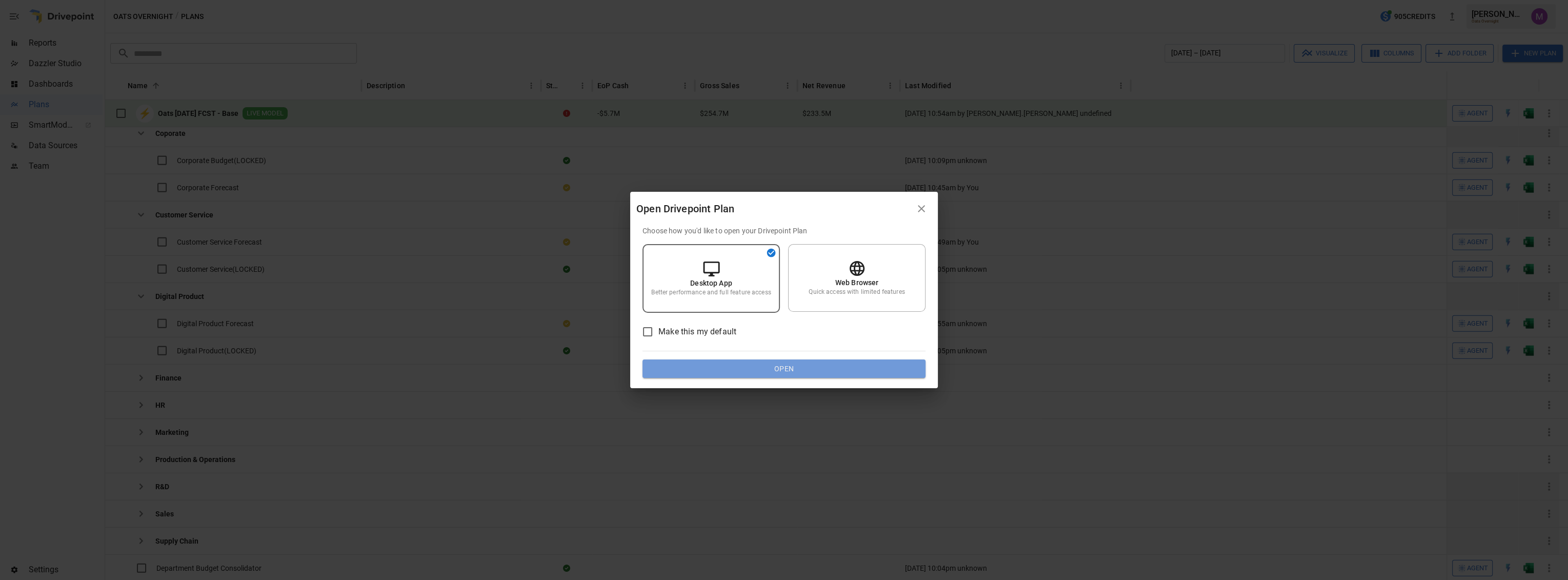
click at [783, 365] on button "Open" at bounding box center [784, 369] width 283 height 18
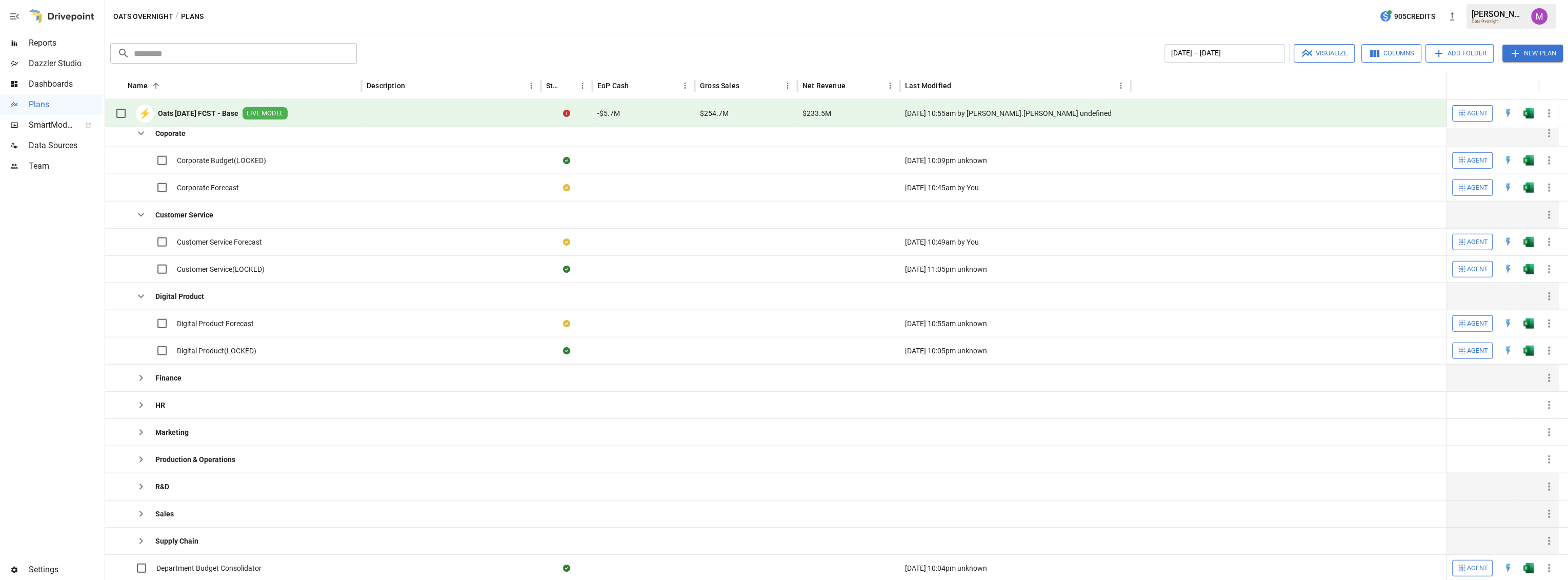
click at [146, 372] on icon "button" at bounding box center [141, 378] width 12 height 12
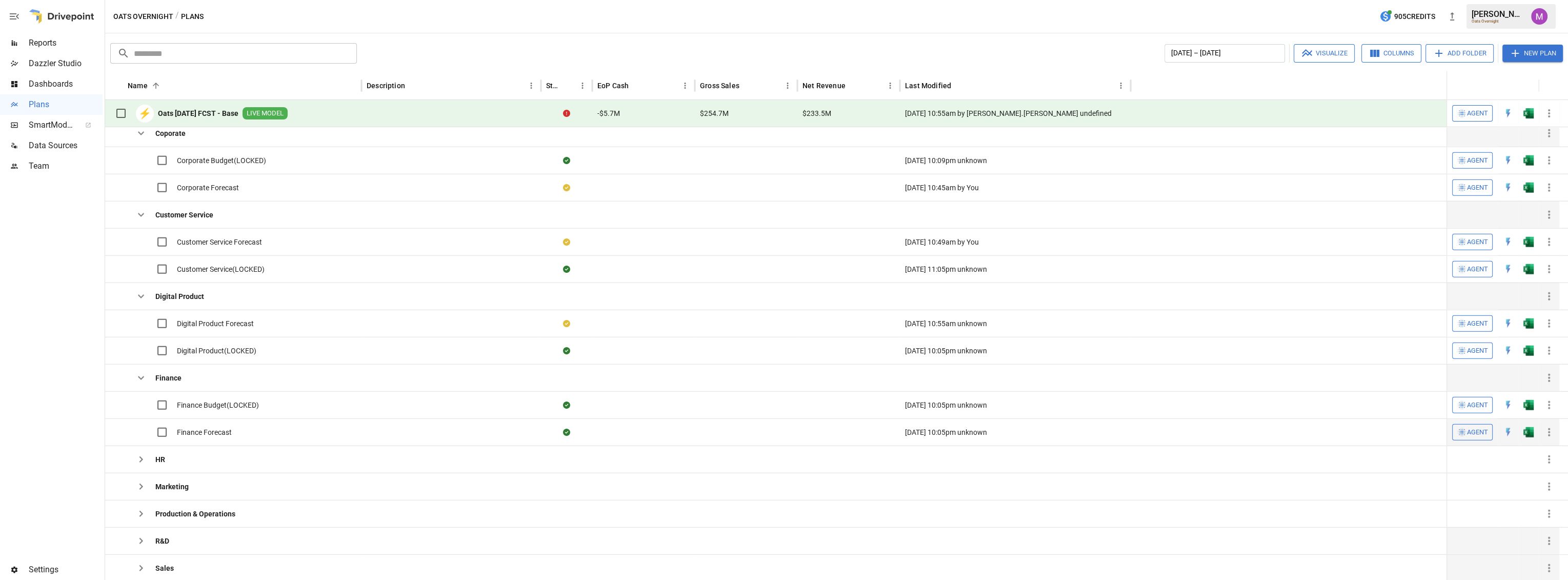
click at [195, 430] on span "Finance Forecast" at bounding box center [205, 432] width 55 height 10
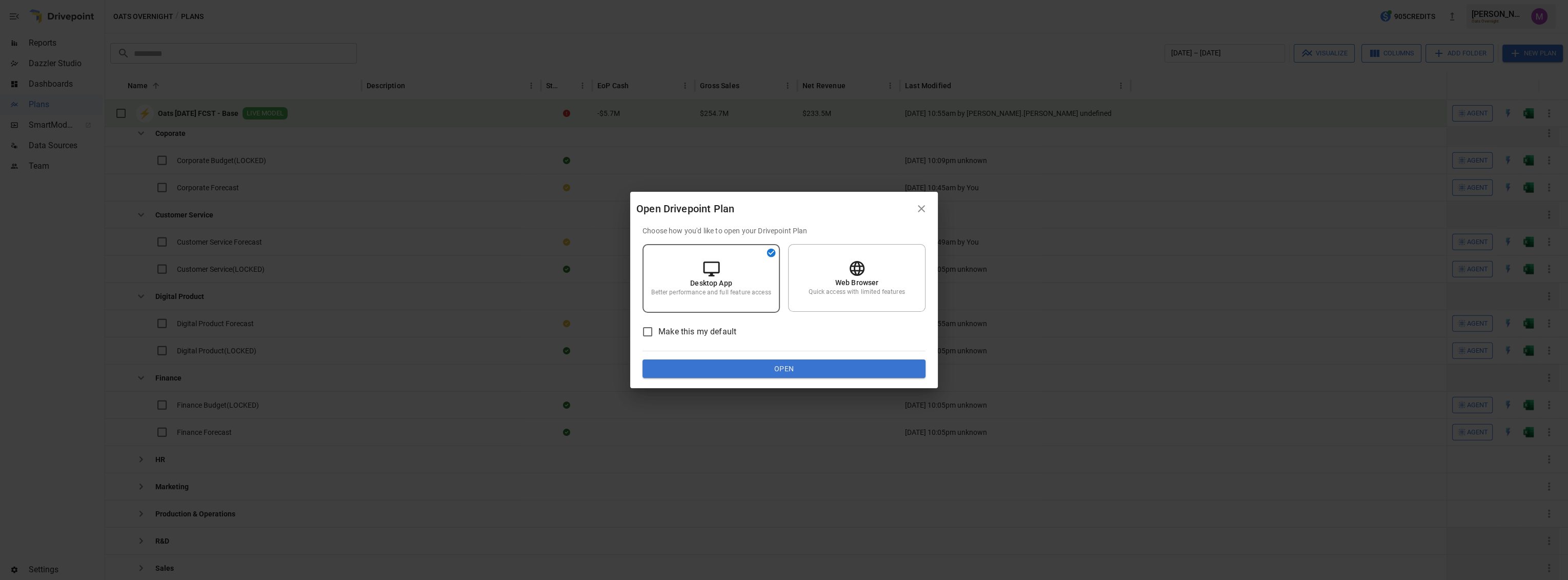
click at [743, 372] on button "Open" at bounding box center [784, 369] width 283 height 18
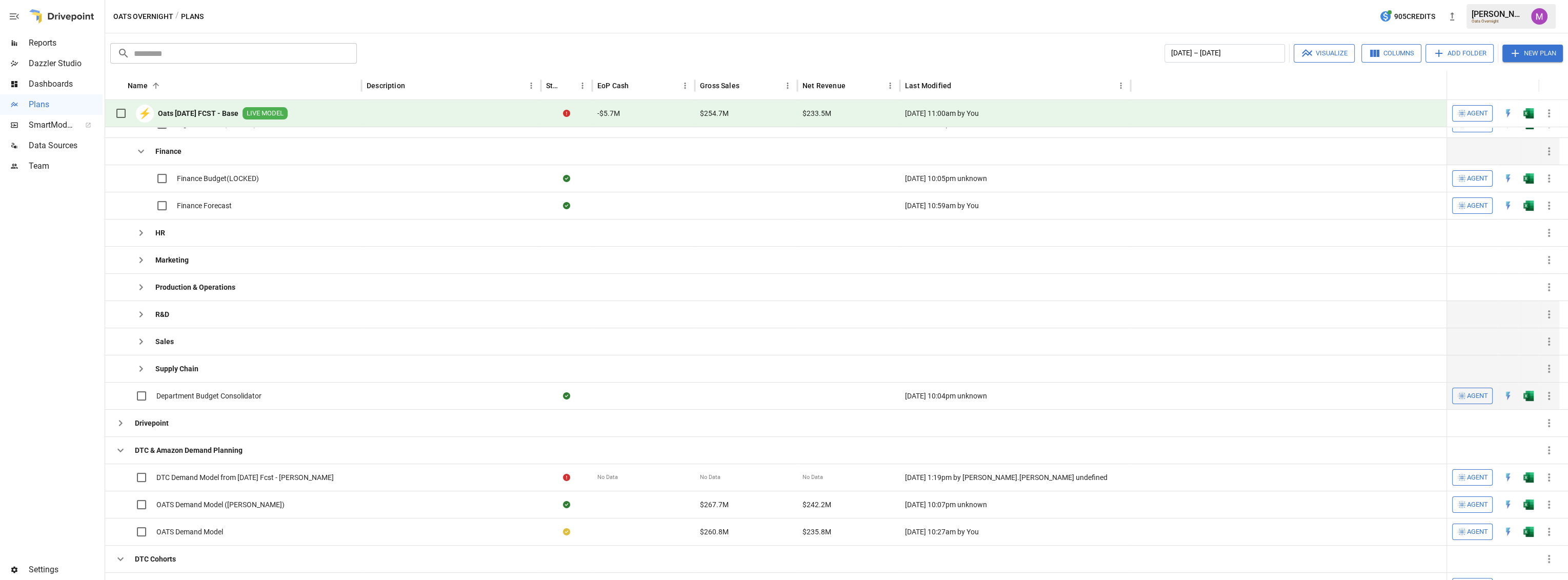
scroll to position [355, 0]
click at [141, 225] on icon "button" at bounding box center [141, 231] width 12 height 12
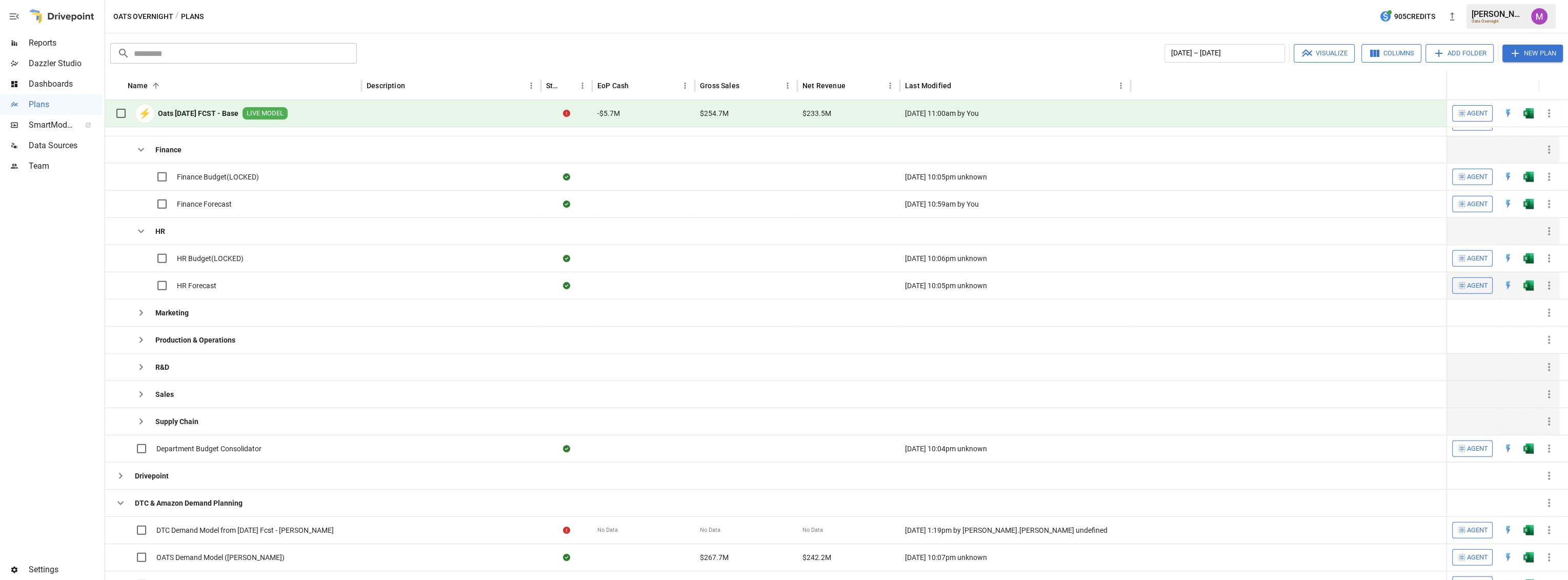
click at [205, 278] on div "HR Forecast" at bounding box center [163, 285] width 106 height 21
click at [201, 285] on span "HR Forecast" at bounding box center [197, 285] width 40 height 10
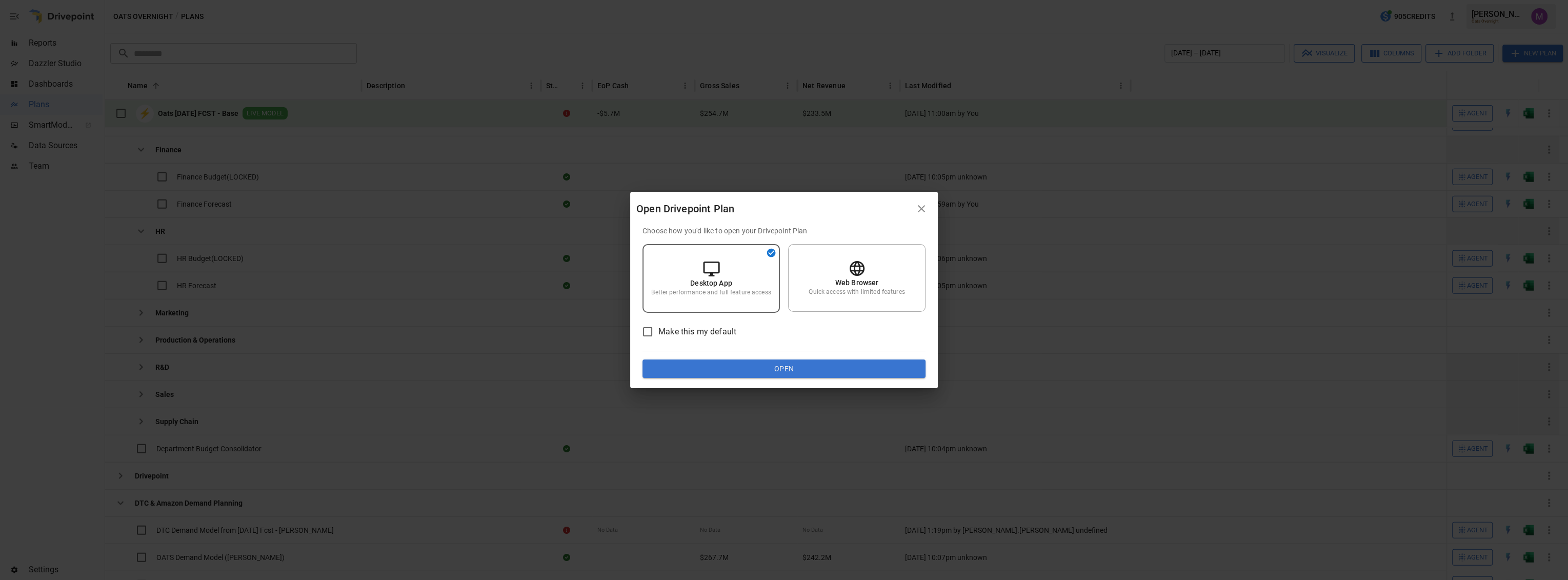
click at [729, 363] on button "Open" at bounding box center [784, 369] width 283 height 18
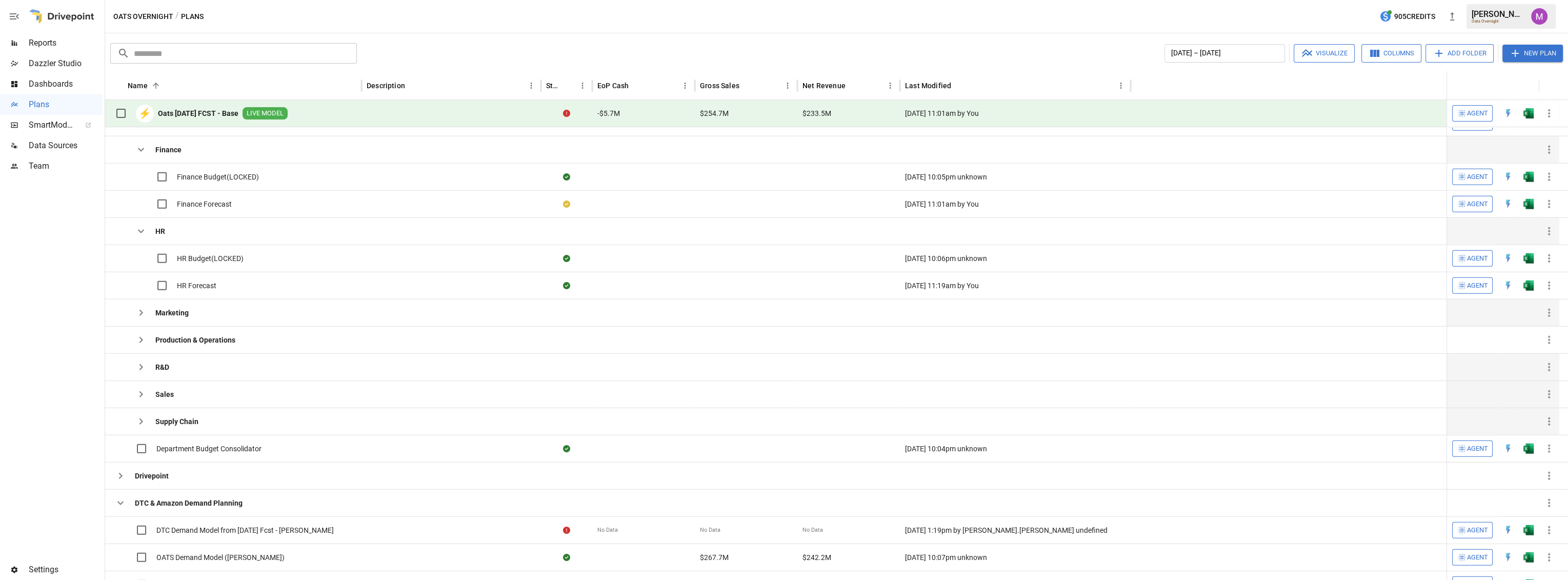
click at [141, 307] on icon "button" at bounding box center [141, 313] width 12 height 12
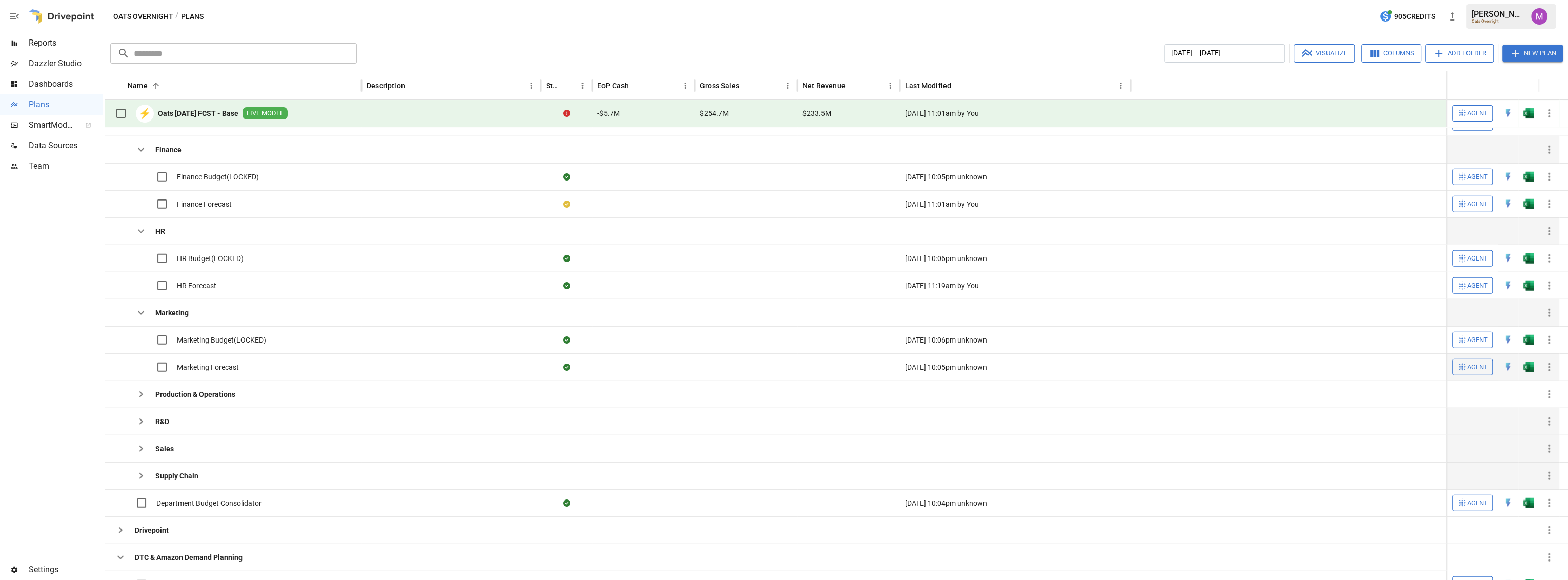
click at [217, 366] on span "Marketing Forecast" at bounding box center [208, 367] width 62 height 10
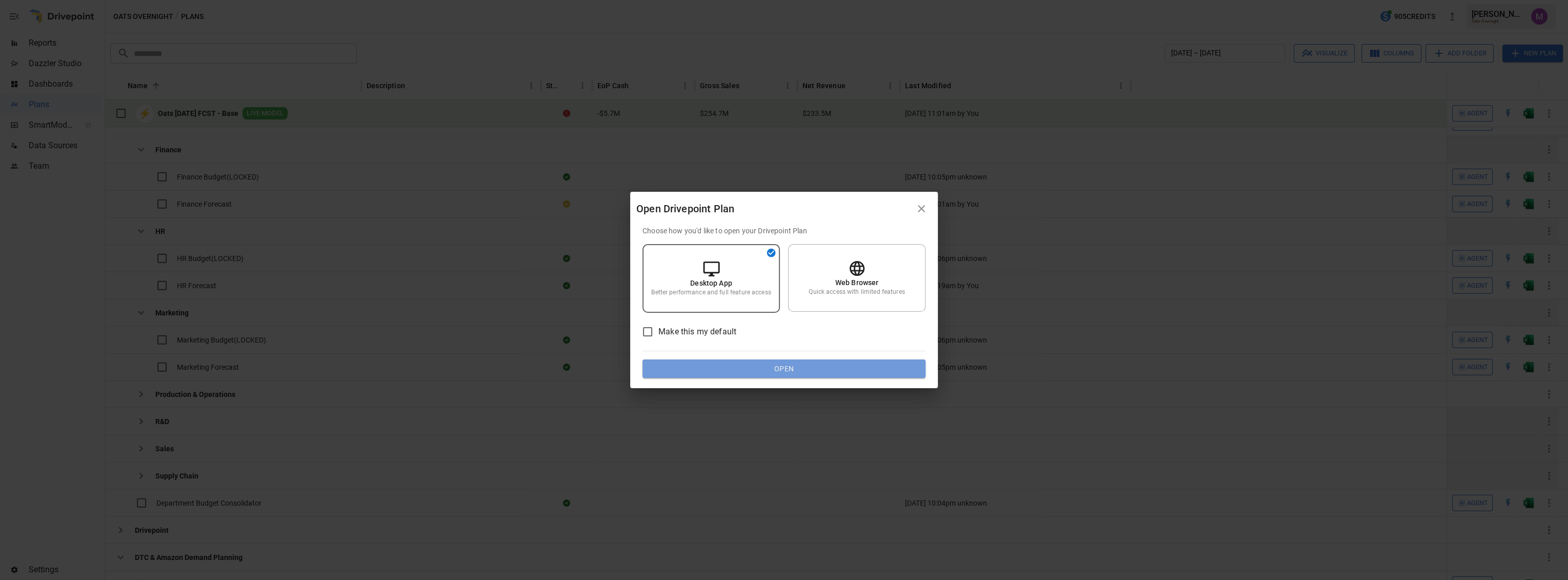
click at [768, 363] on button "Open" at bounding box center [784, 369] width 283 height 18
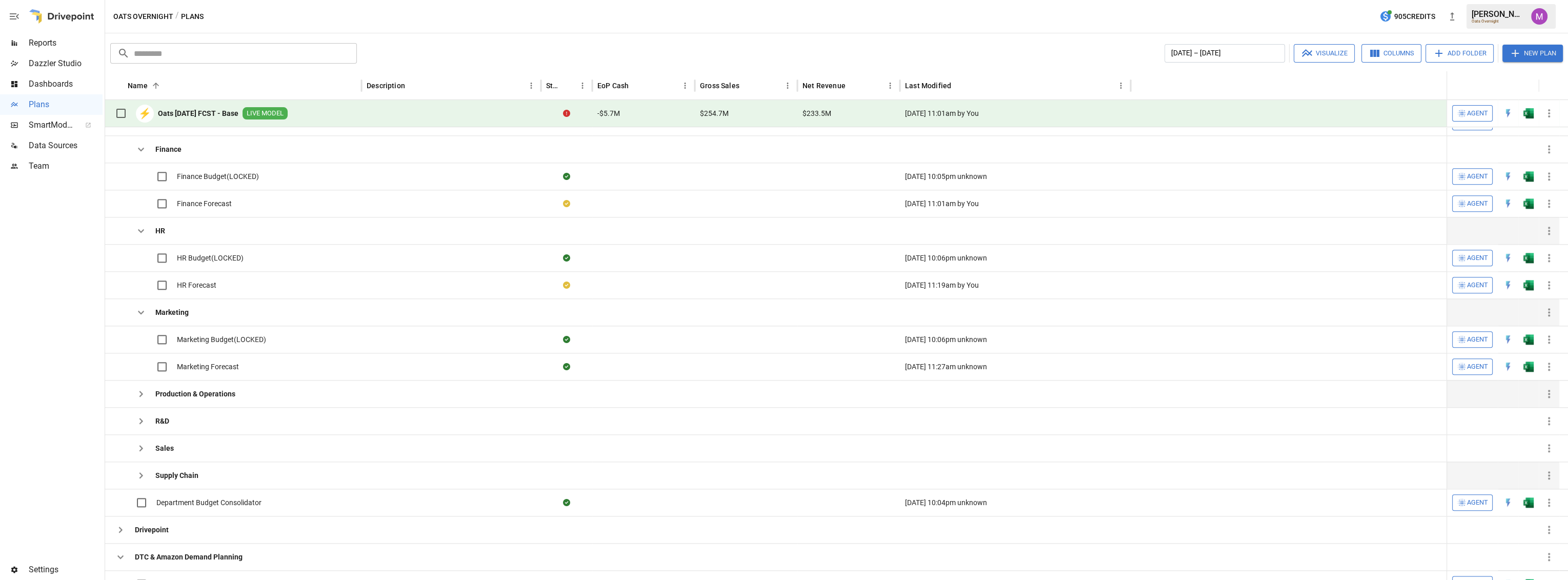
drag, startPoint x: 144, startPoint y: 395, endPoint x: 148, endPoint y: 402, distance: 8.1
click at [144, 395] on icon "button" at bounding box center [141, 394] width 12 height 12
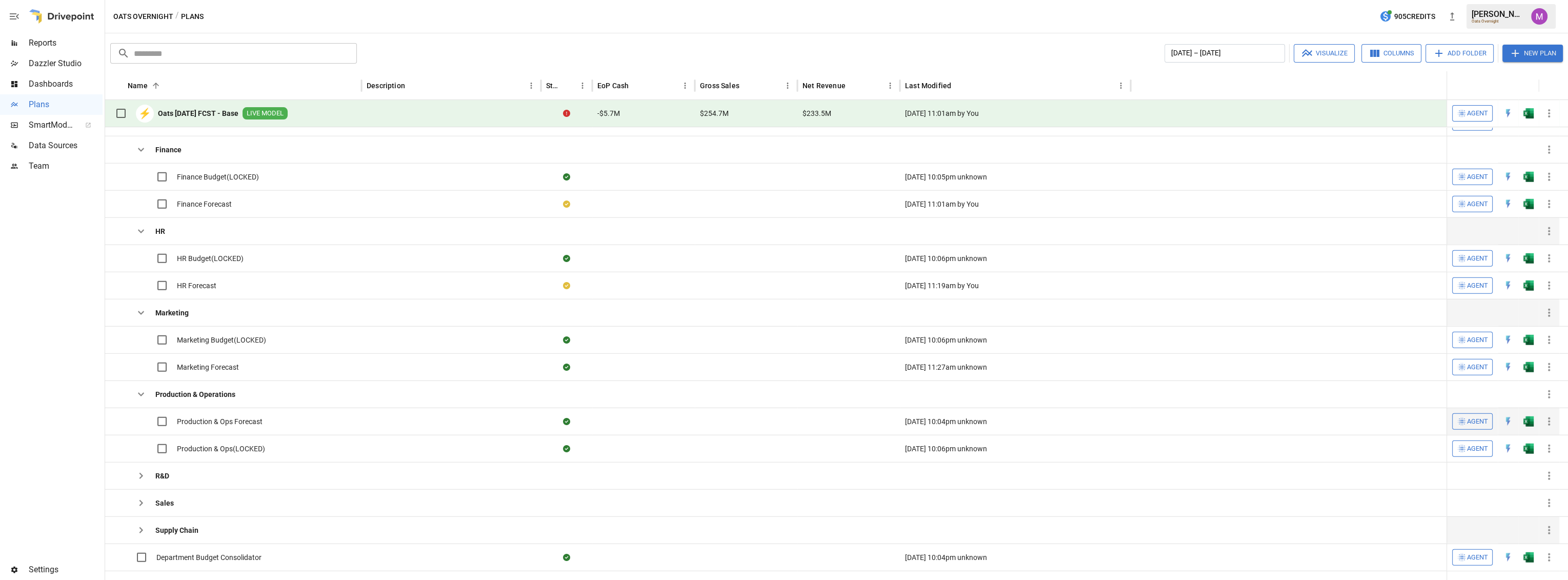
click at [202, 423] on span "Production & Ops Forecast" at bounding box center [220, 421] width 86 height 10
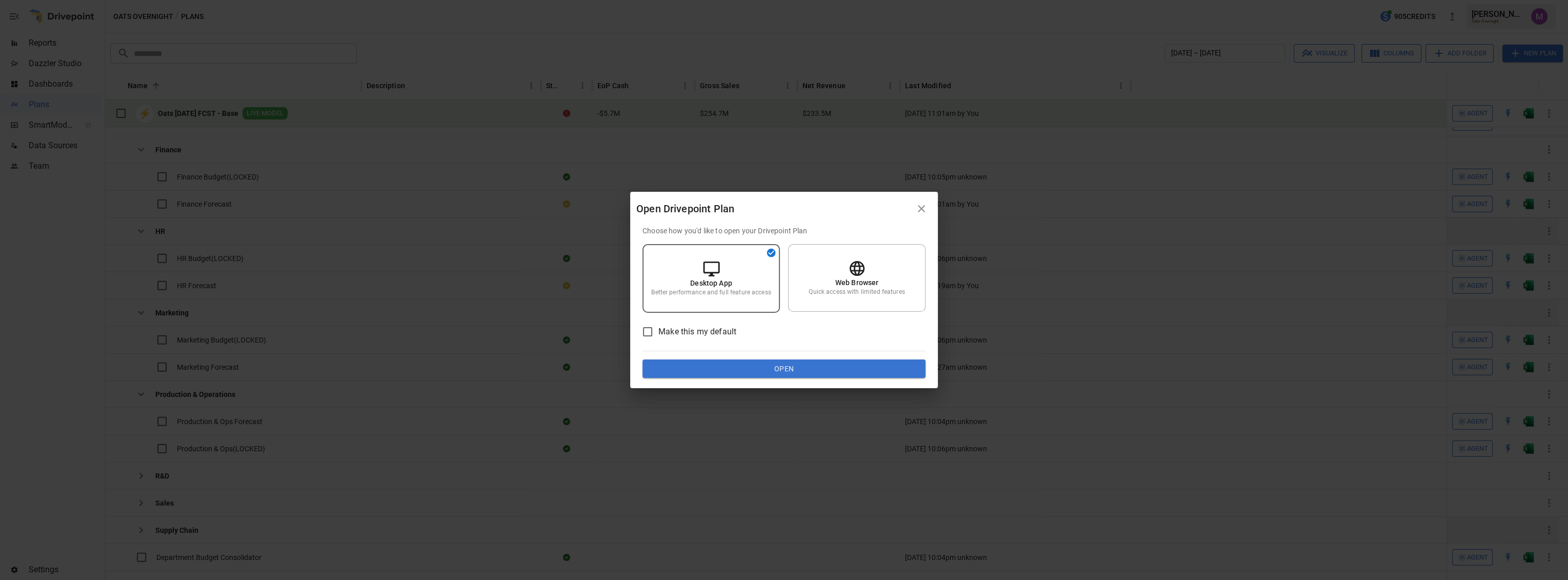
click at [774, 367] on button "Open" at bounding box center [784, 369] width 283 height 18
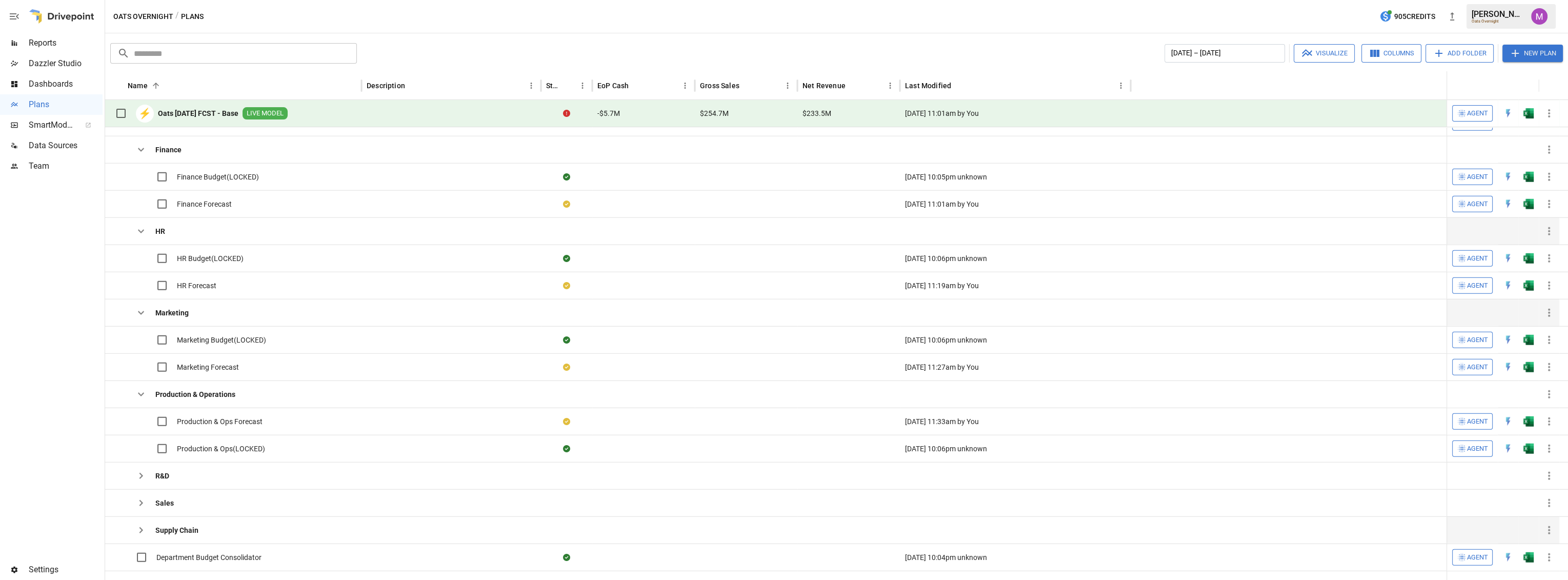
click at [147, 470] on icon "button" at bounding box center [141, 476] width 12 height 12
click at [206, 525] on span "R&D Forecast" at bounding box center [199, 530] width 44 height 10
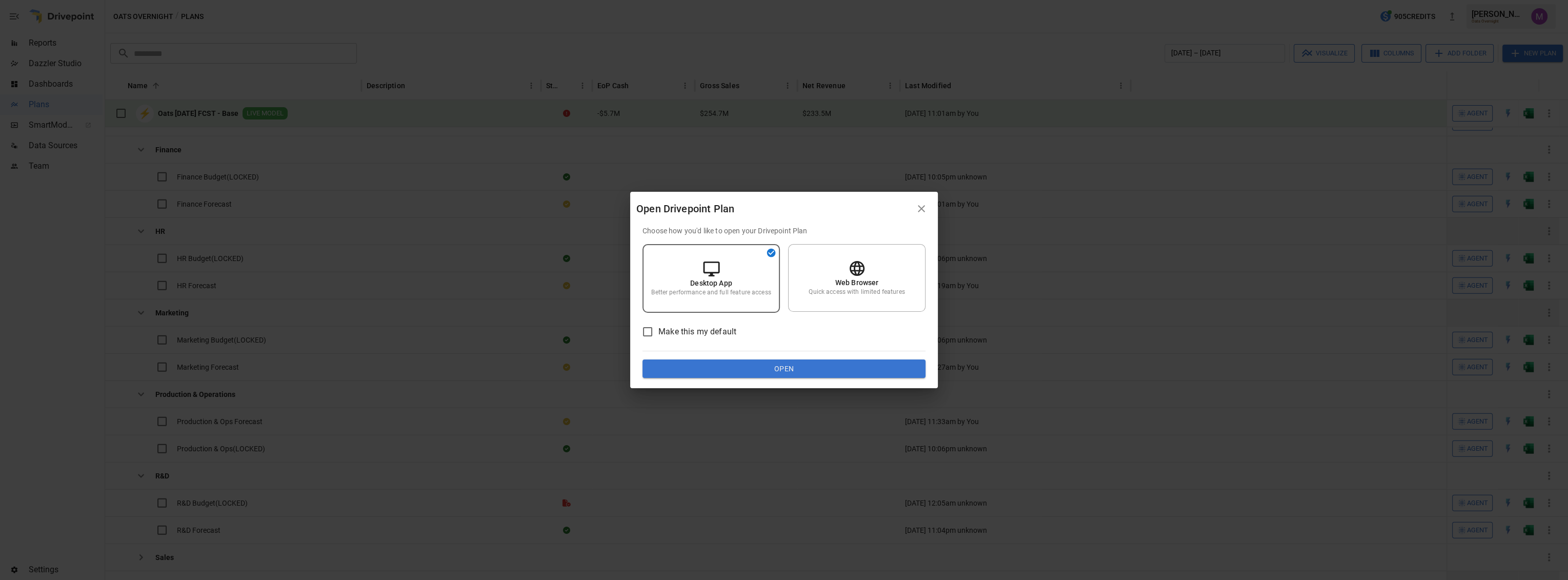
click at [780, 365] on button "Open" at bounding box center [784, 369] width 283 height 18
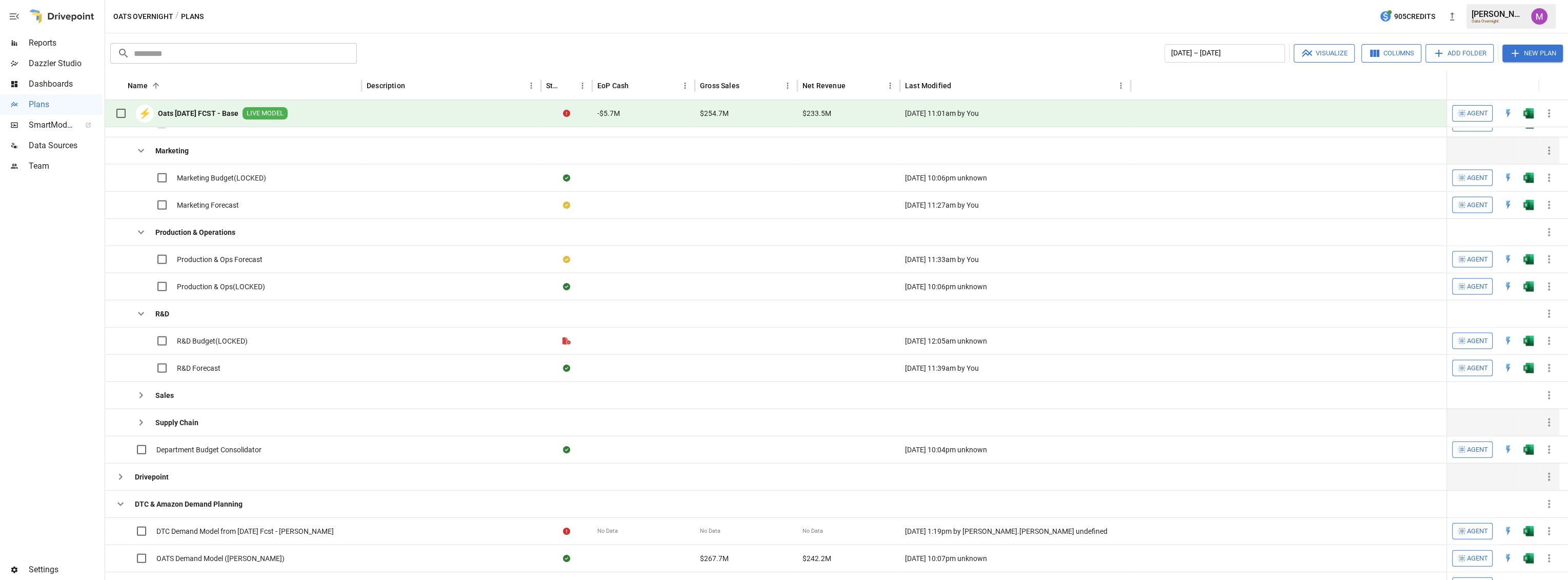
scroll to position [507, 0]
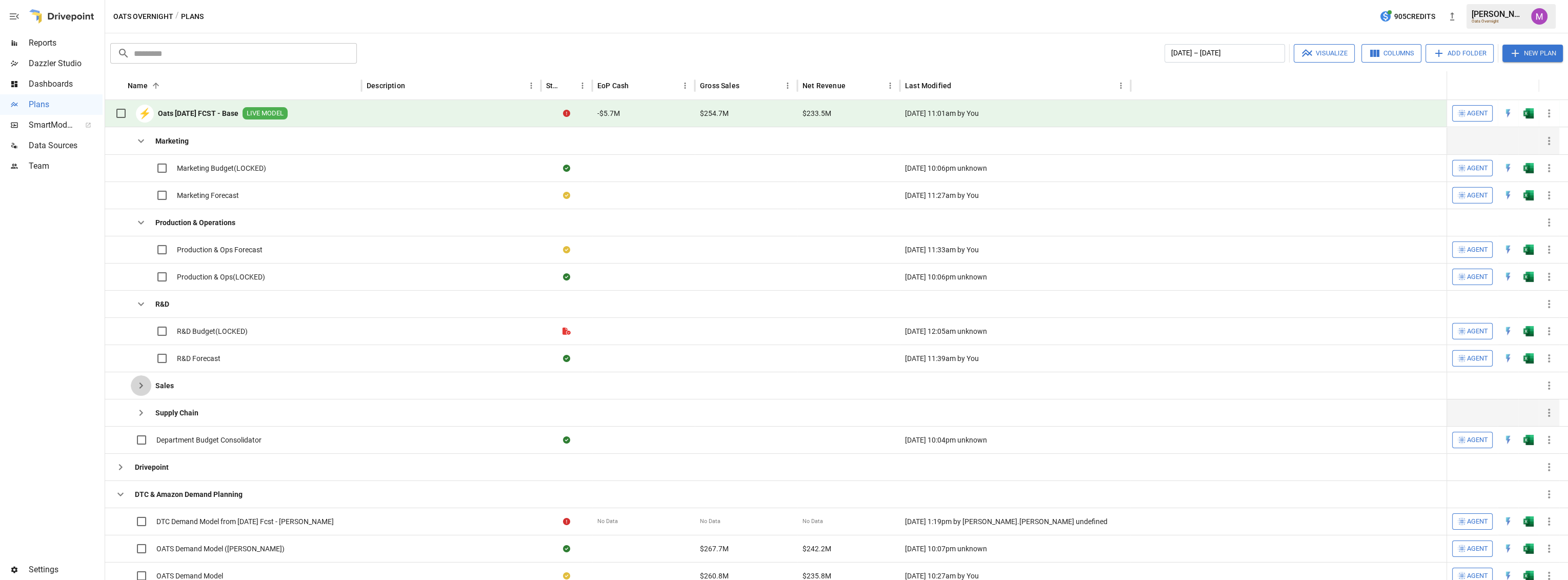
click at [143, 389] on icon "button" at bounding box center [141, 385] width 12 height 12
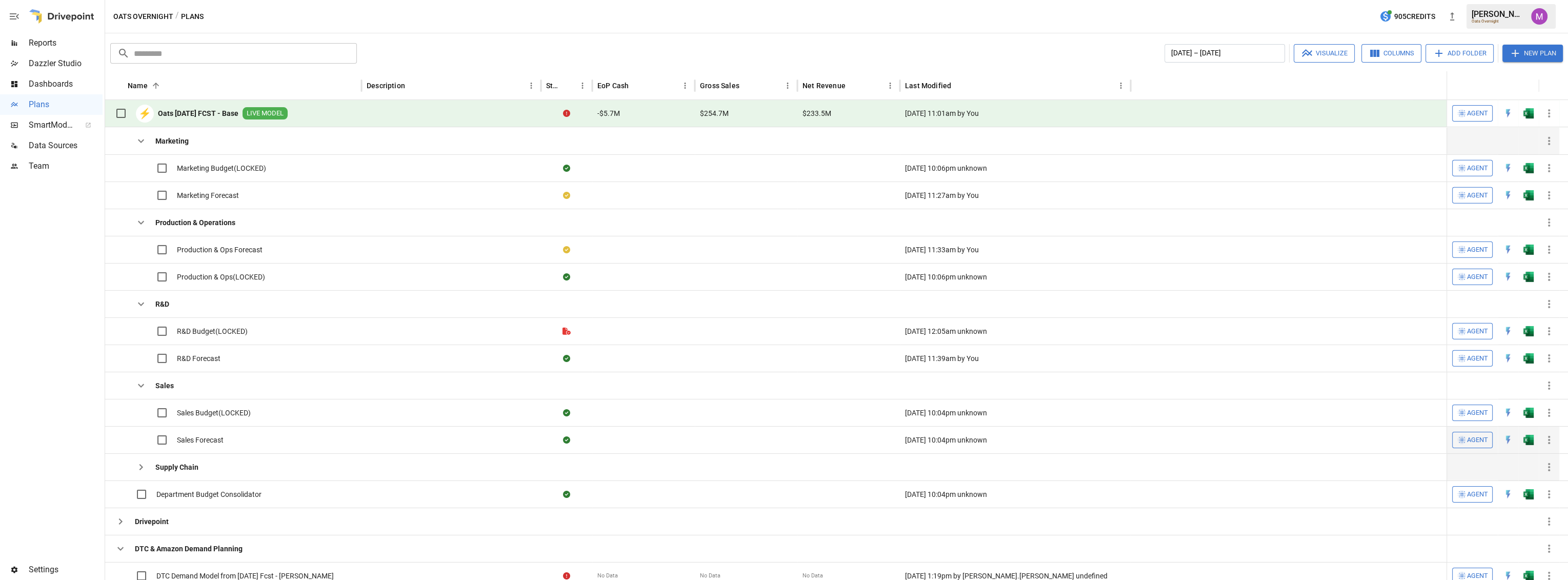
click at [213, 435] on span "Sales Forecast" at bounding box center [200, 439] width 47 height 10
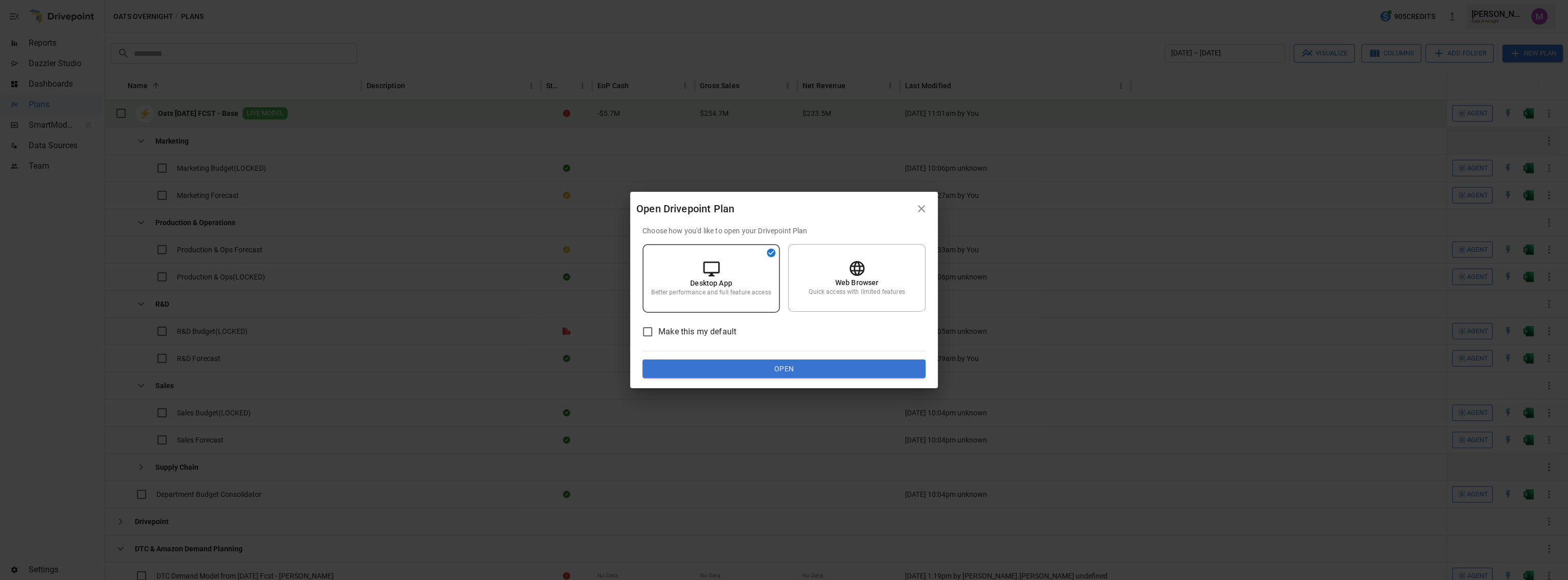
click at [759, 369] on button "Open" at bounding box center [784, 369] width 283 height 18
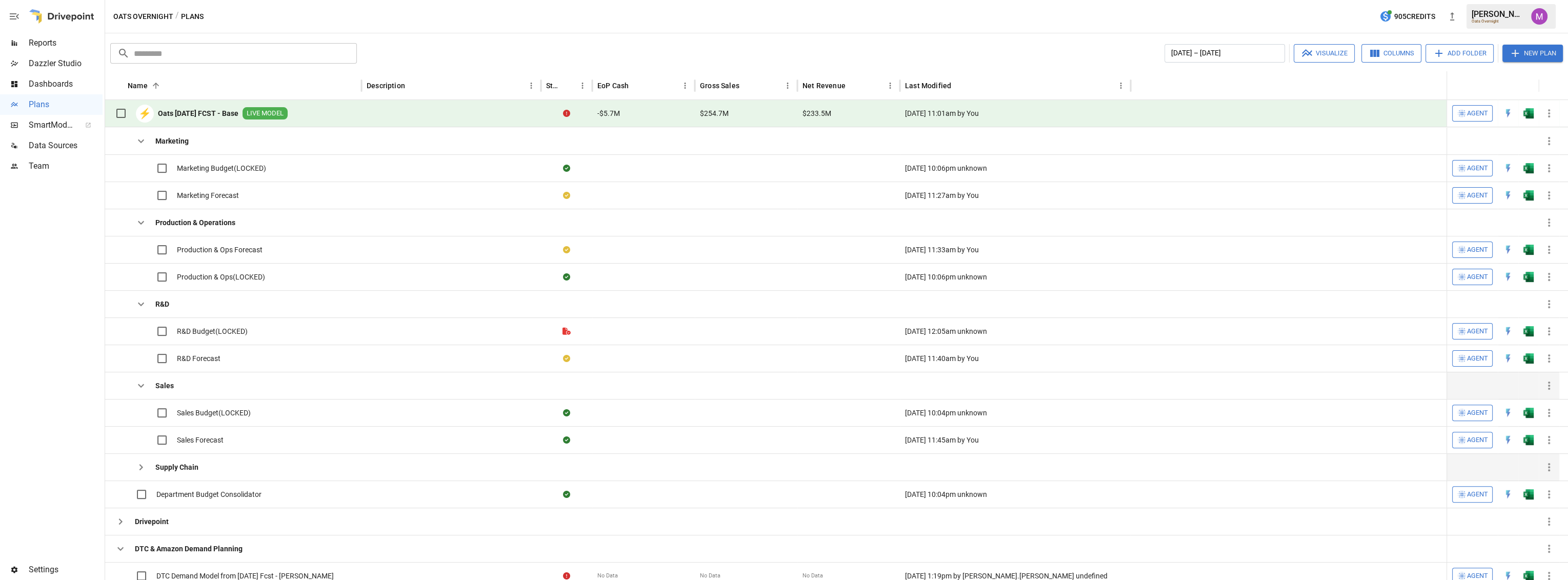
scroll to position [570, 0]
click at [134, 464] on button "button" at bounding box center [141, 467] width 21 height 21
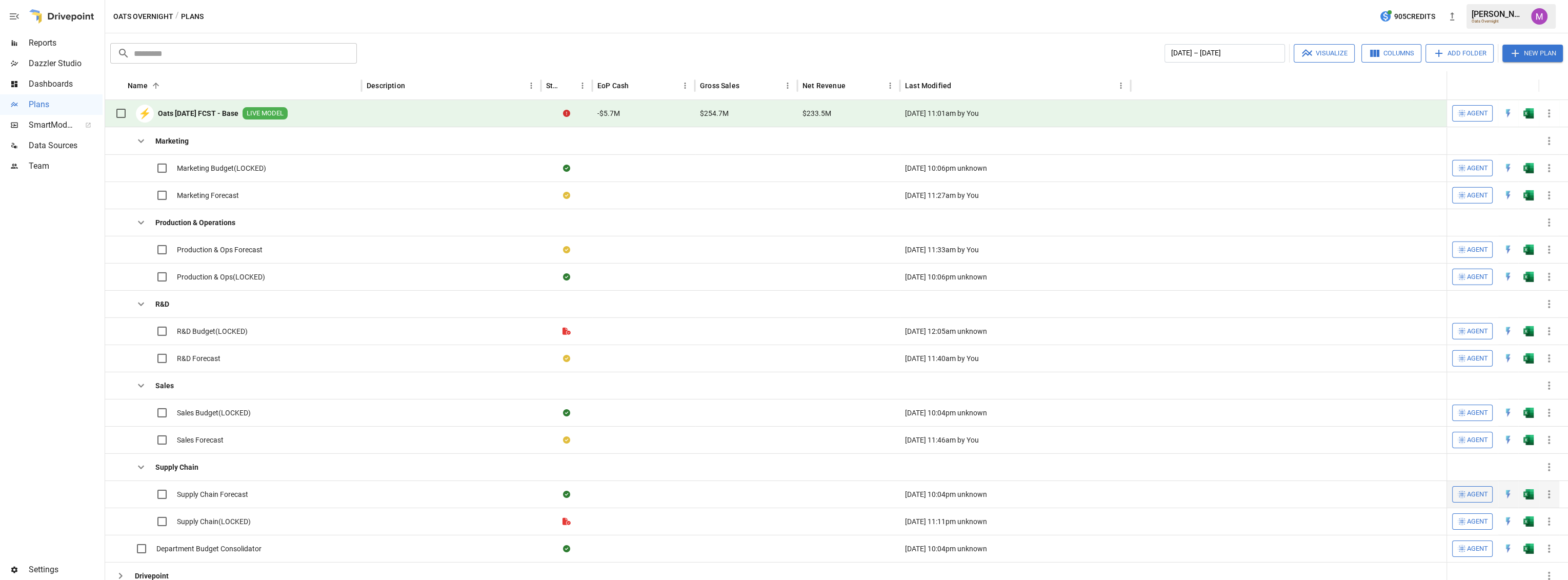
click at [201, 493] on span "Supply Chain Forecast" at bounding box center [212, 494] width 71 height 10
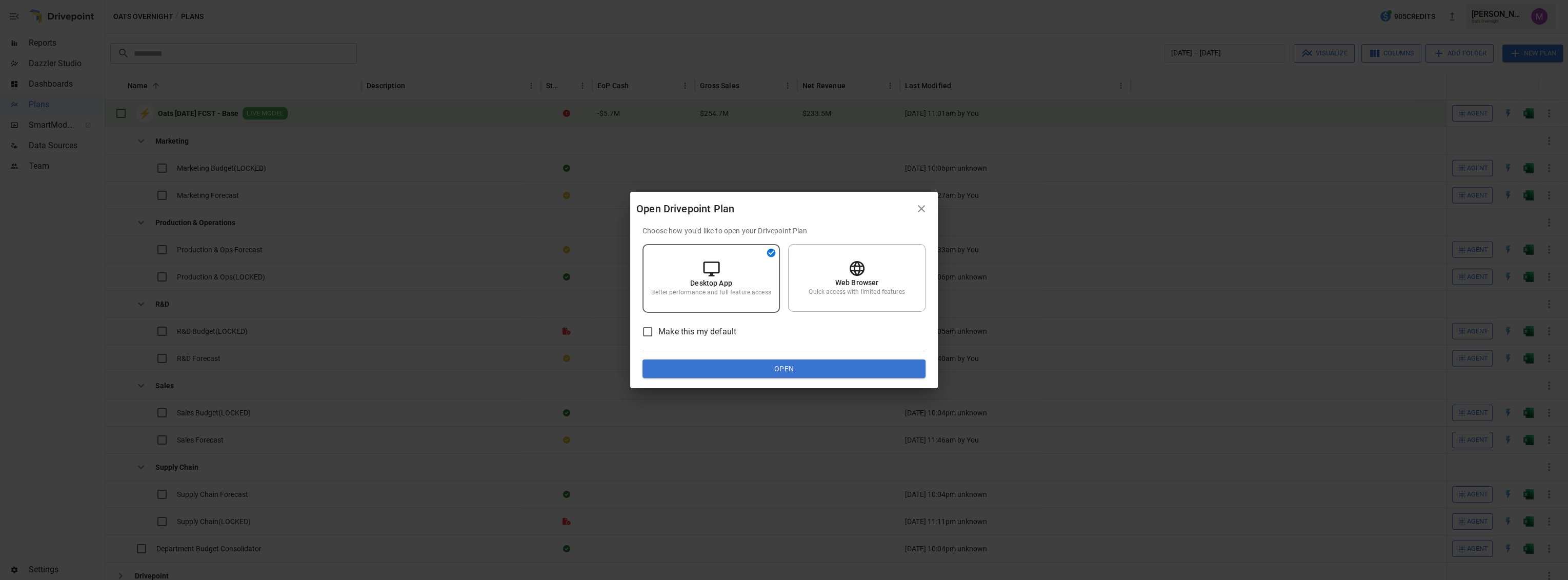
click at [783, 373] on button "Open" at bounding box center [784, 369] width 283 height 18
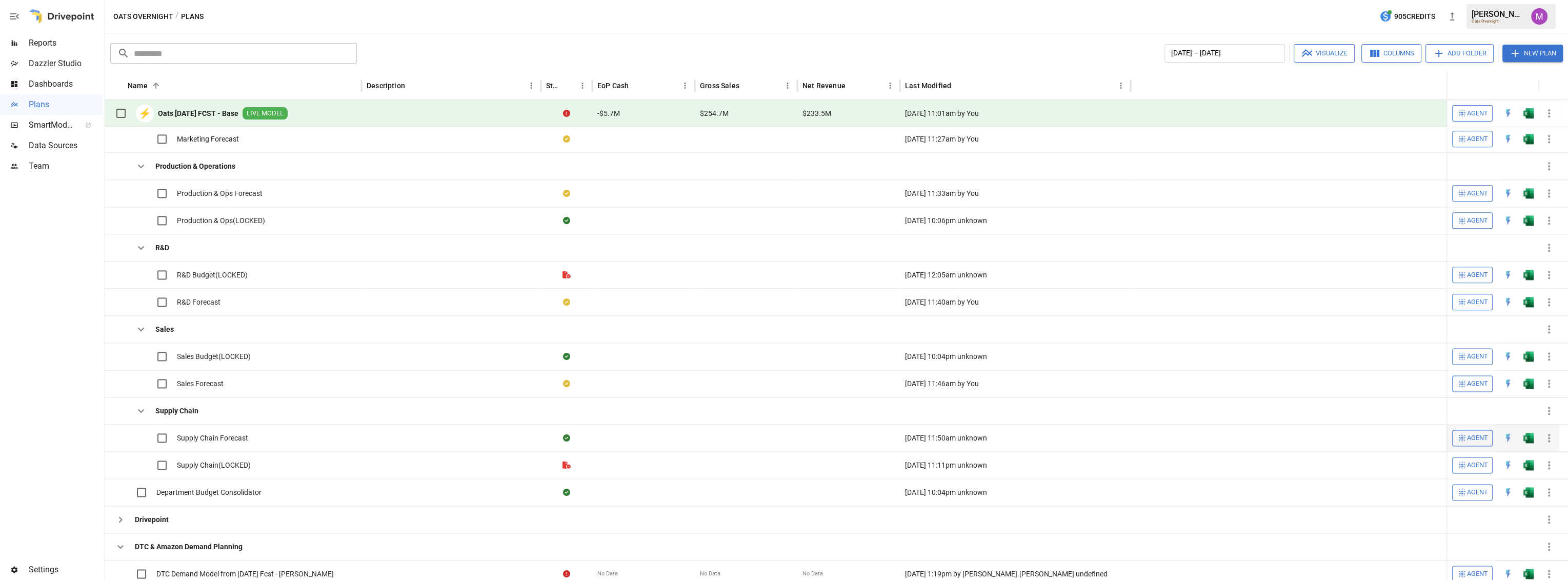
scroll to position [626, 0]
click at [137, 410] on icon "button" at bounding box center [141, 410] width 12 height 12
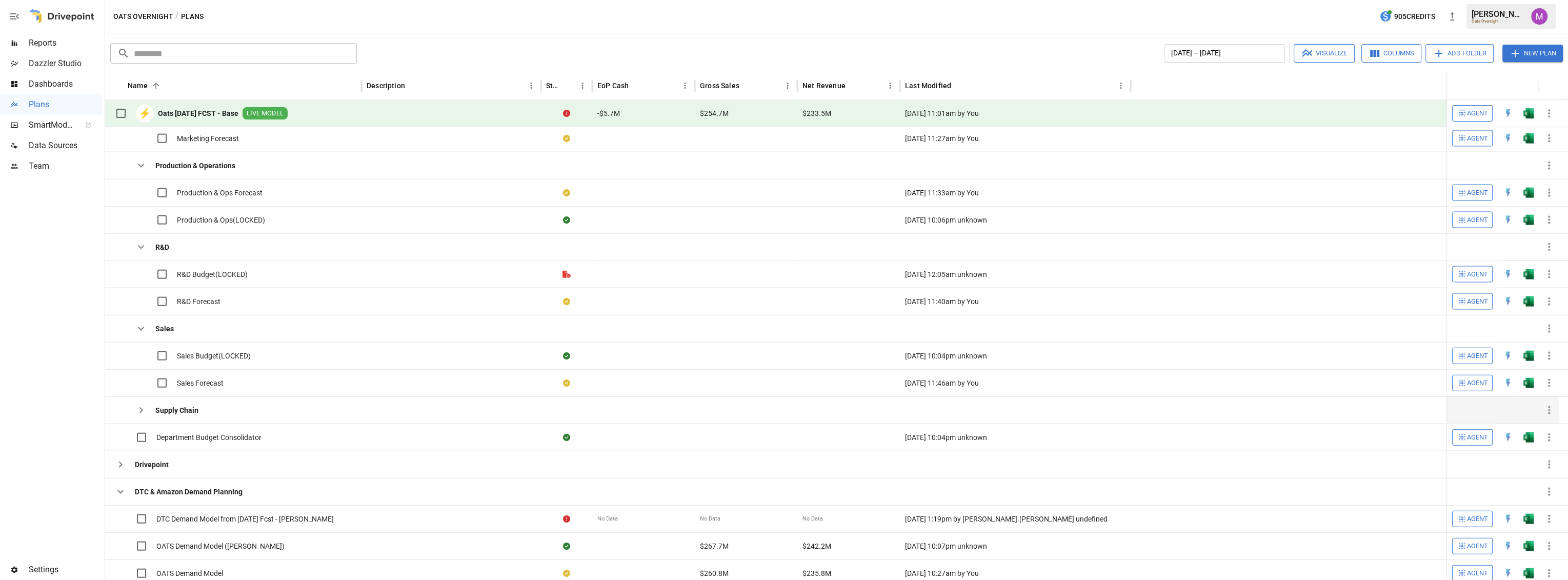
click at [143, 325] on icon "button" at bounding box center [141, 329] width 12 height 12
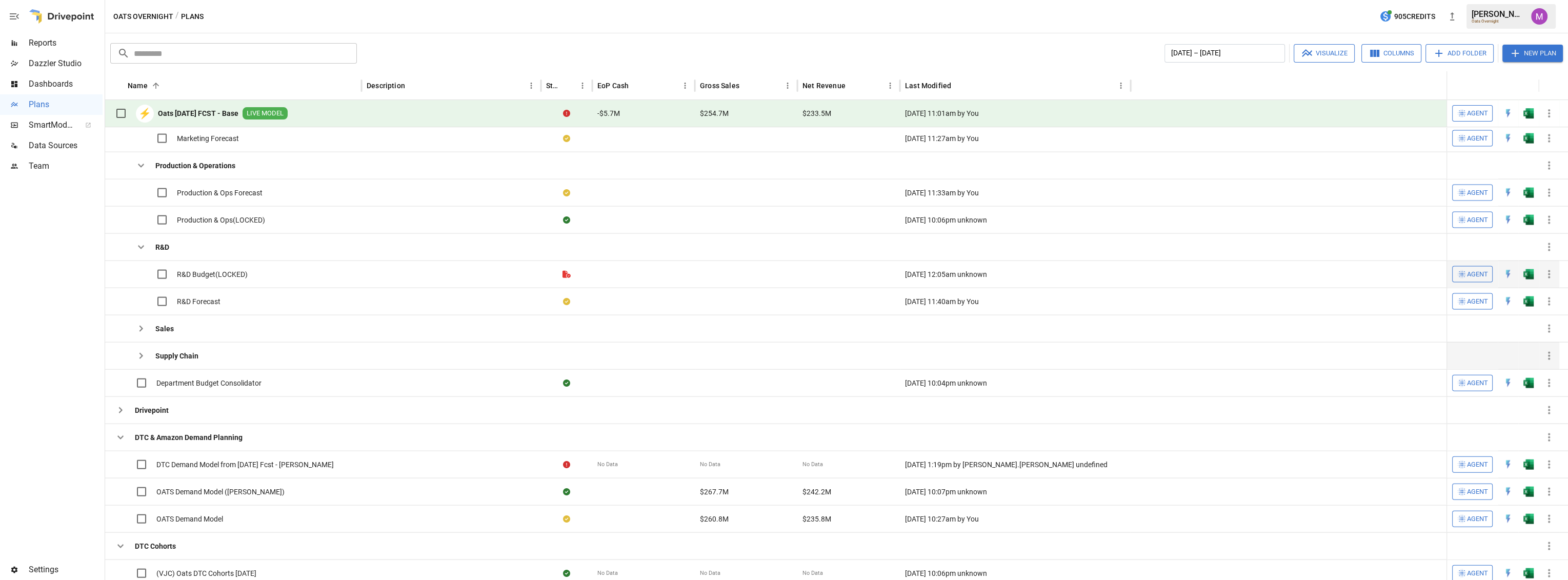
click at [140, 264] on label at bounding box center [141, 274] width 63 height 21
click at [142, 266] on label at bounding box center [141, 274] width 63 height 21
click at [142, 247] on icon "button" at bounding box center [141, 247] width 12 height 12
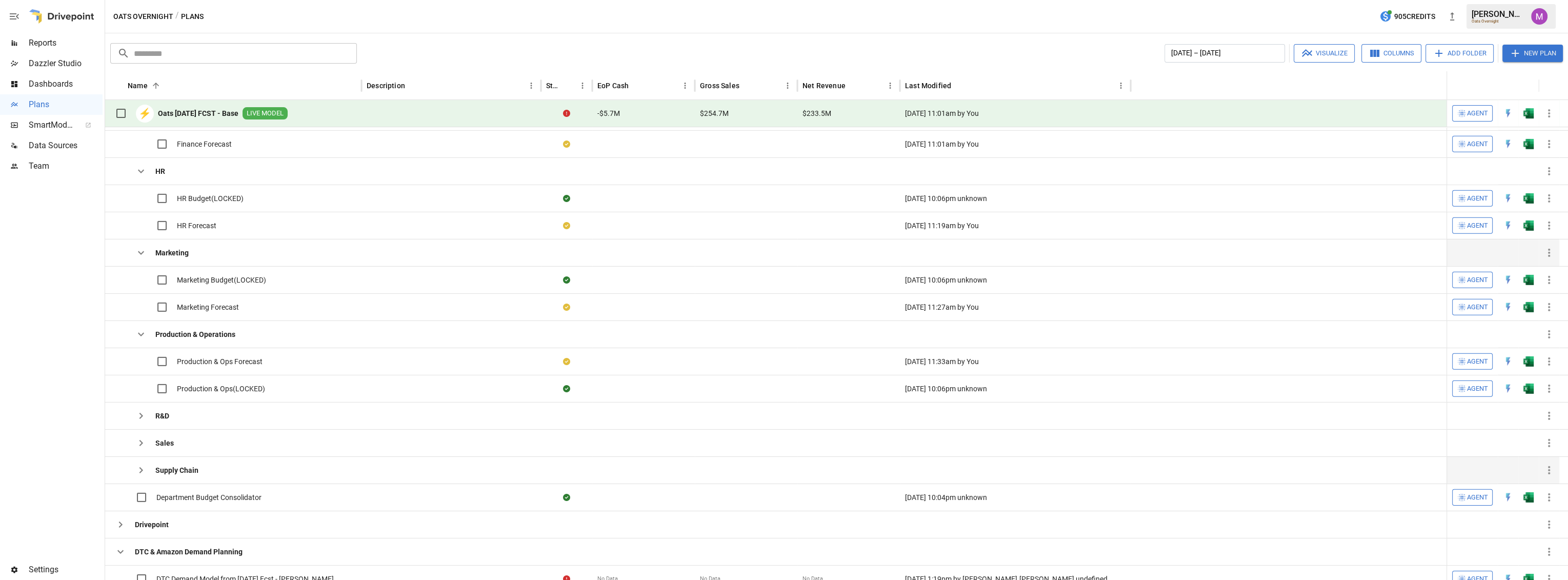
scroll to position [405, 0]
click at [143, 332] on icon "button" at bounding box center [141, 338] width 12 height 12
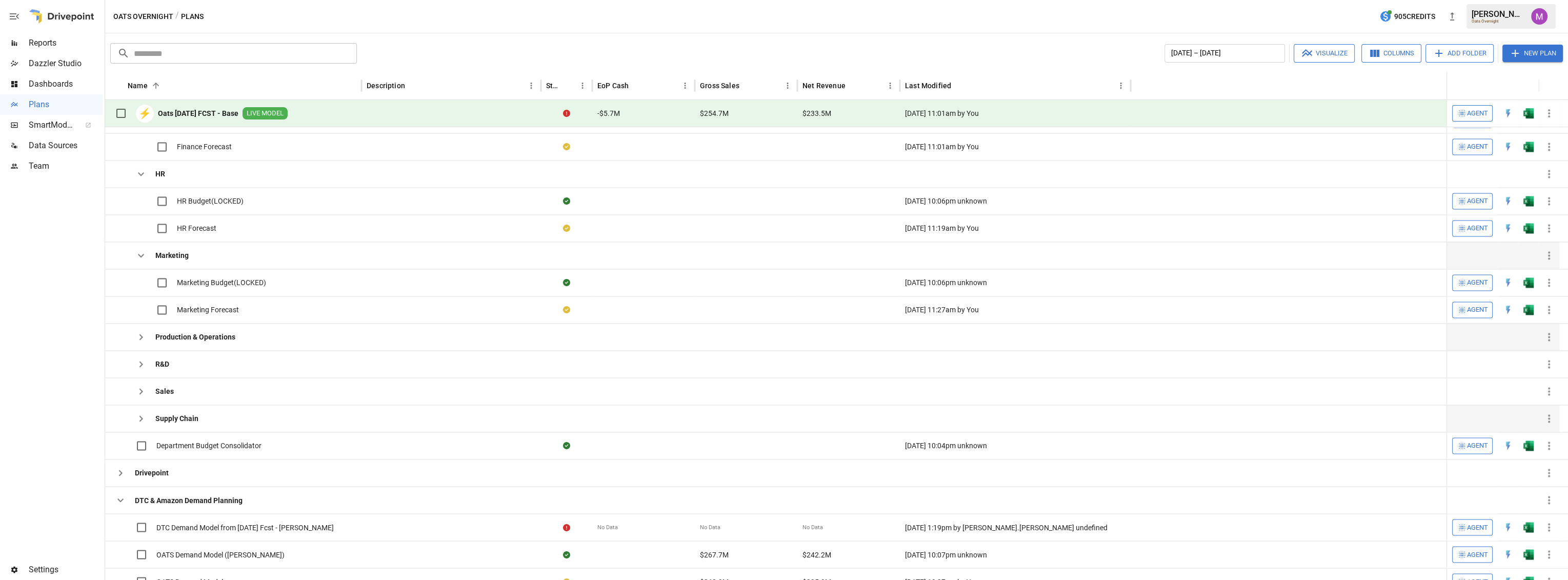
click at [146, 254] on icon "button" at bounding box center [141, 255] width 12 height 12
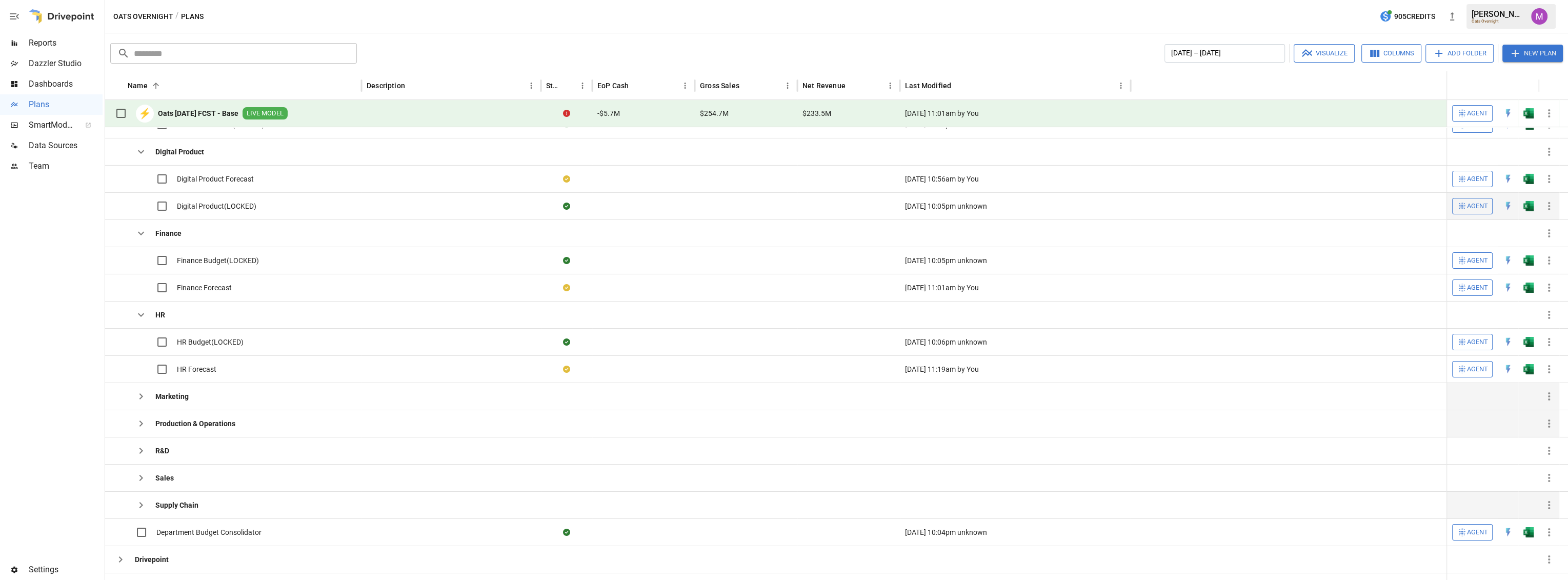
scroll to position [285, 0]
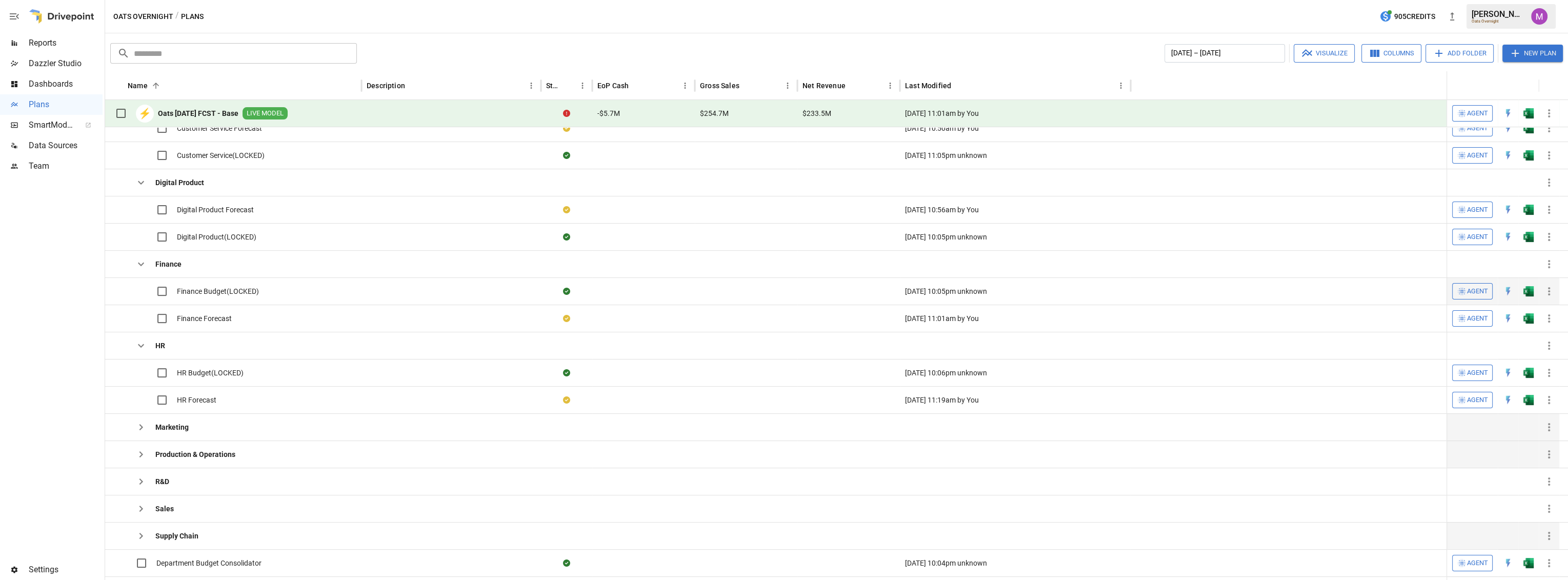
drag, startPoint x: 146, startPoint y: 340, endPoint x: 144, endPoint y: 292, distance: 48.0
click at [146, 340] on icon "button" at bounding box center [141, 346] width 12 height 12
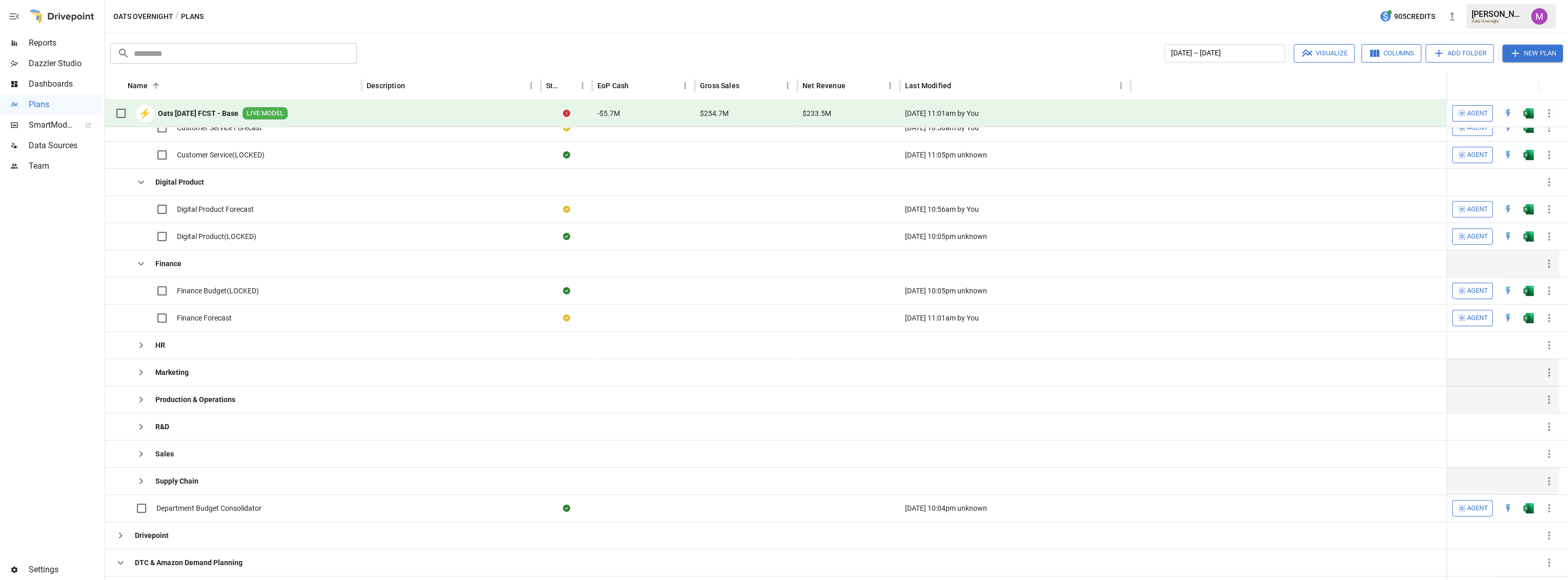
click at [144, 266] on icon "button" at bounding box center [141, 264] width 12 height 12
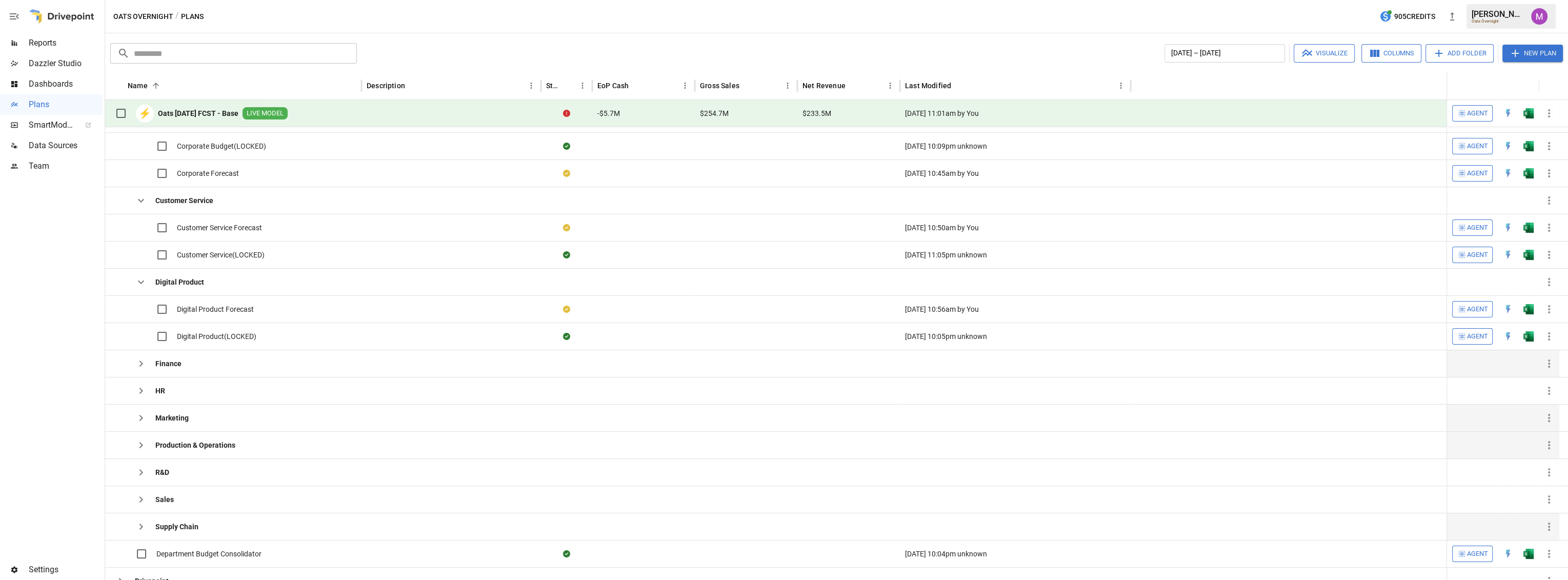
scroll to position [171, 0]
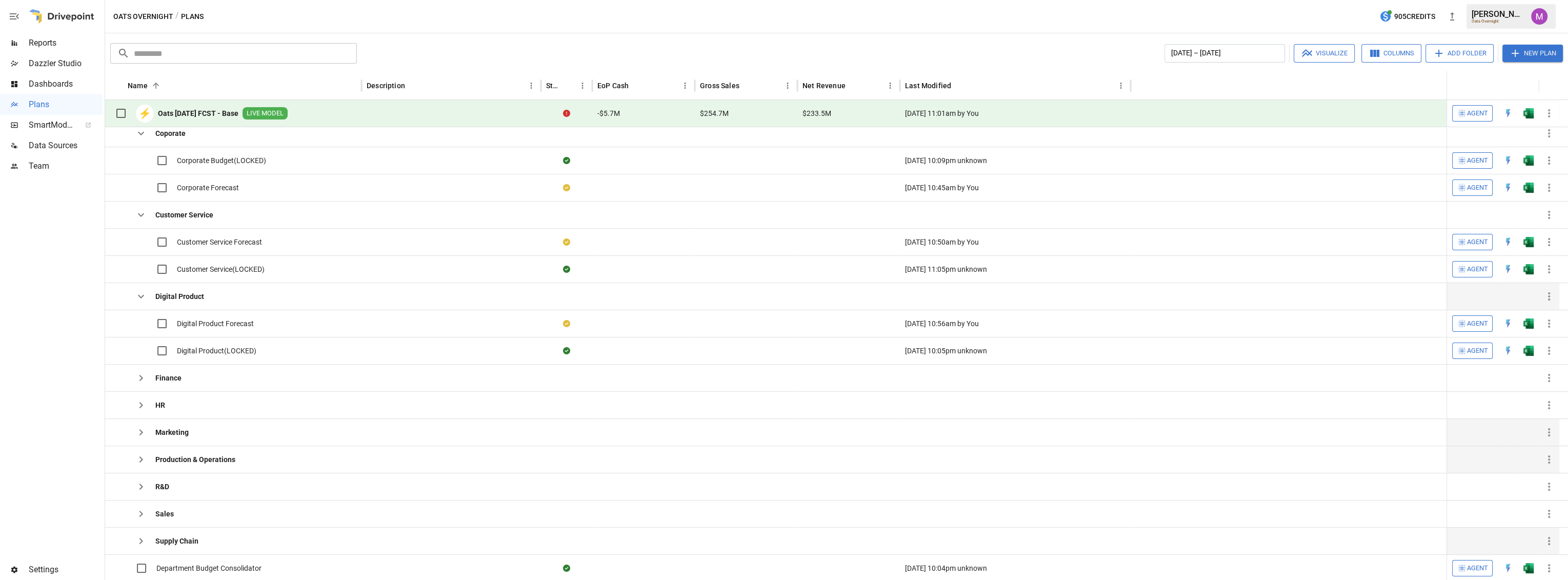
click at [144, 295] on icon "button" at bounding box center [141, 296] width 12 height 12
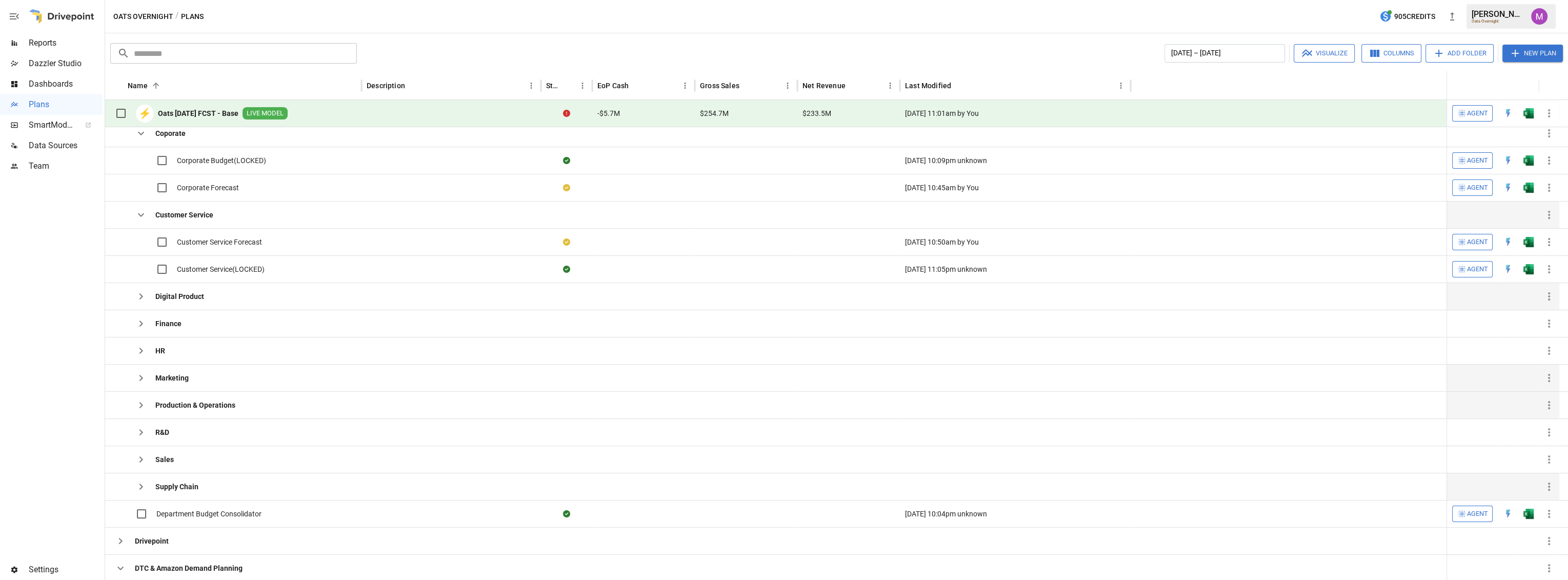
click at [147, 215] on icon "button" at bounding box center [141, 215] width 12 height 12
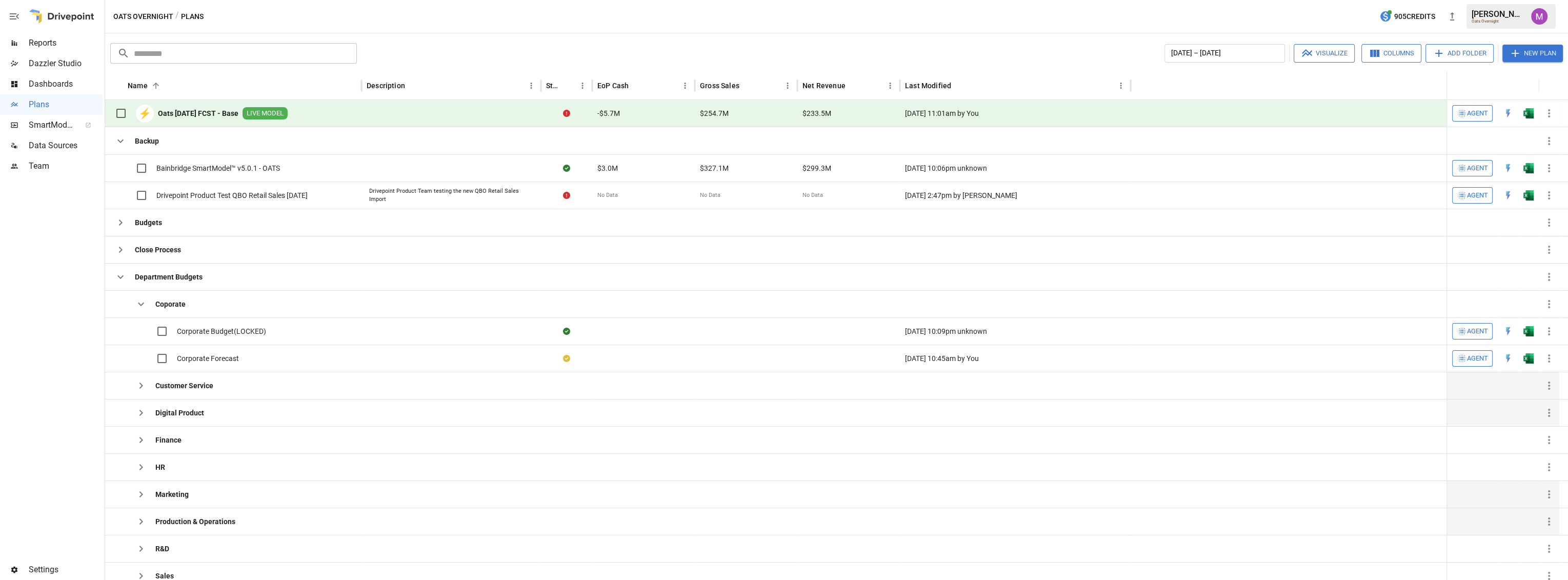
scroll to position [0, 0]
click at [137, 299] on icon "button" at bounding box center [141, 304] width 12 height 12
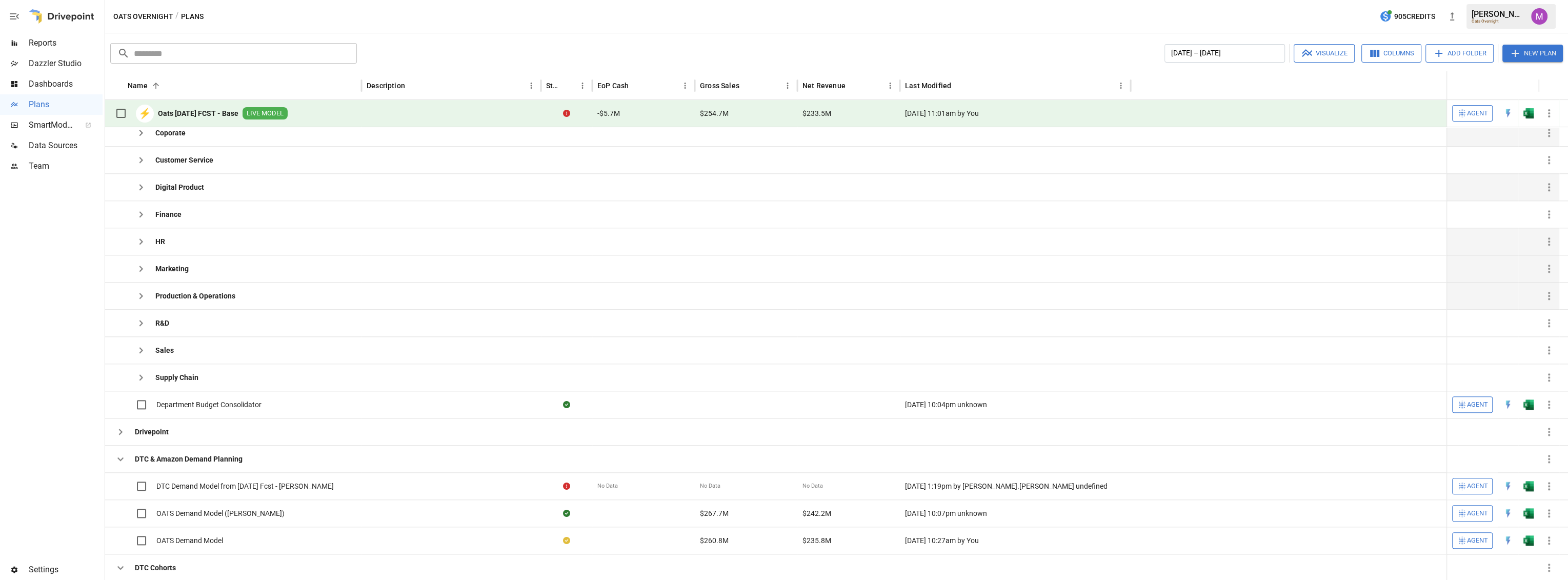
scroll to position [190, 0]
